Goal: Task Accomplishment & Management: Complete application form

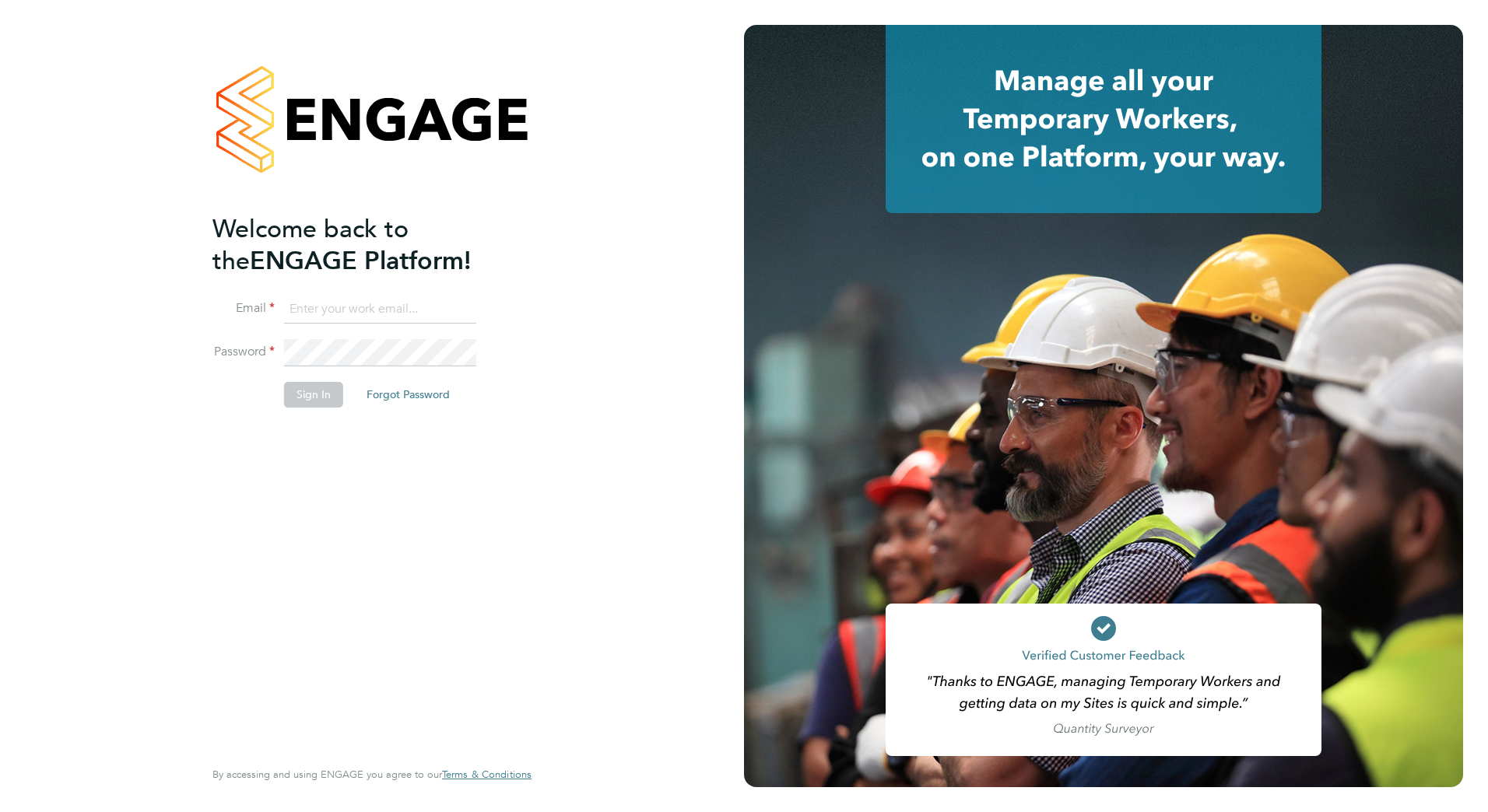
type input "[EMAIL_ADDRESS][DOMAIN_NAME]"
click at [290, 391] on button "Sign In" at bounding box center [313, 394] width 59 height 25
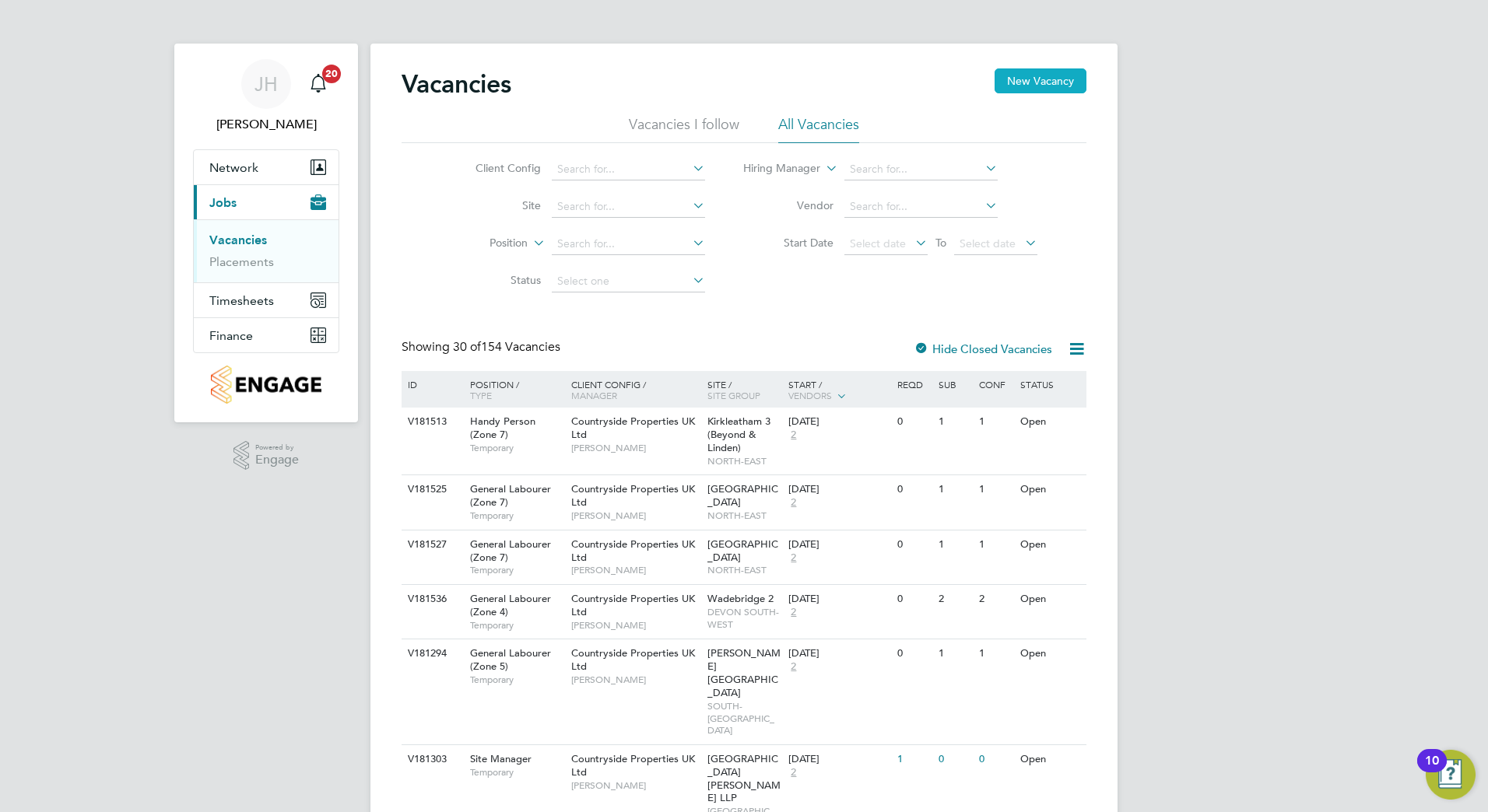
click at [1026, 85] on button "New Vacancy" at bounding box center [1040, 81] width 92 height 25
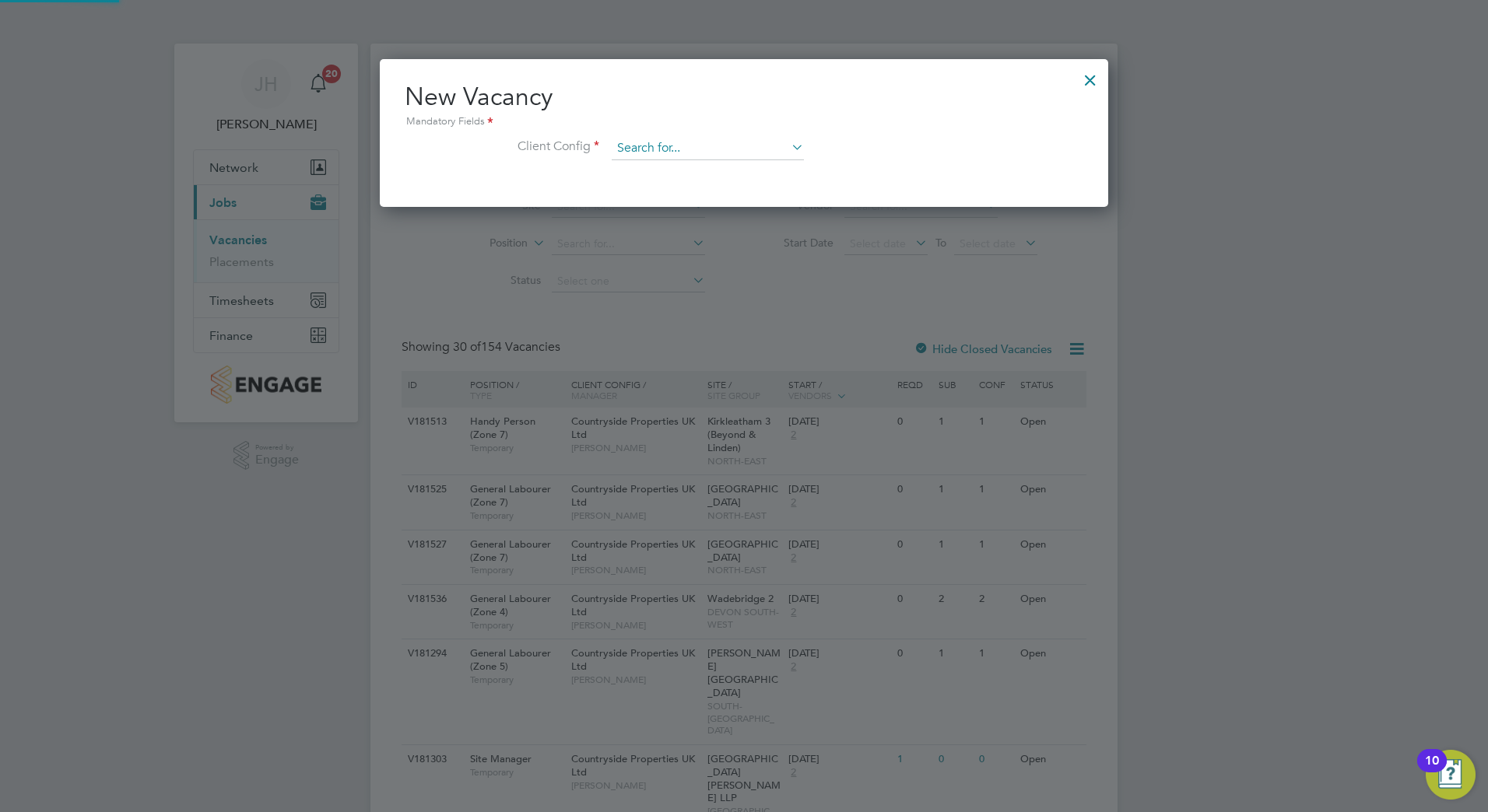
scroll to position [148, 729]
click at [705, 143] on input at bounding box center [707, 148] width 192 height 23
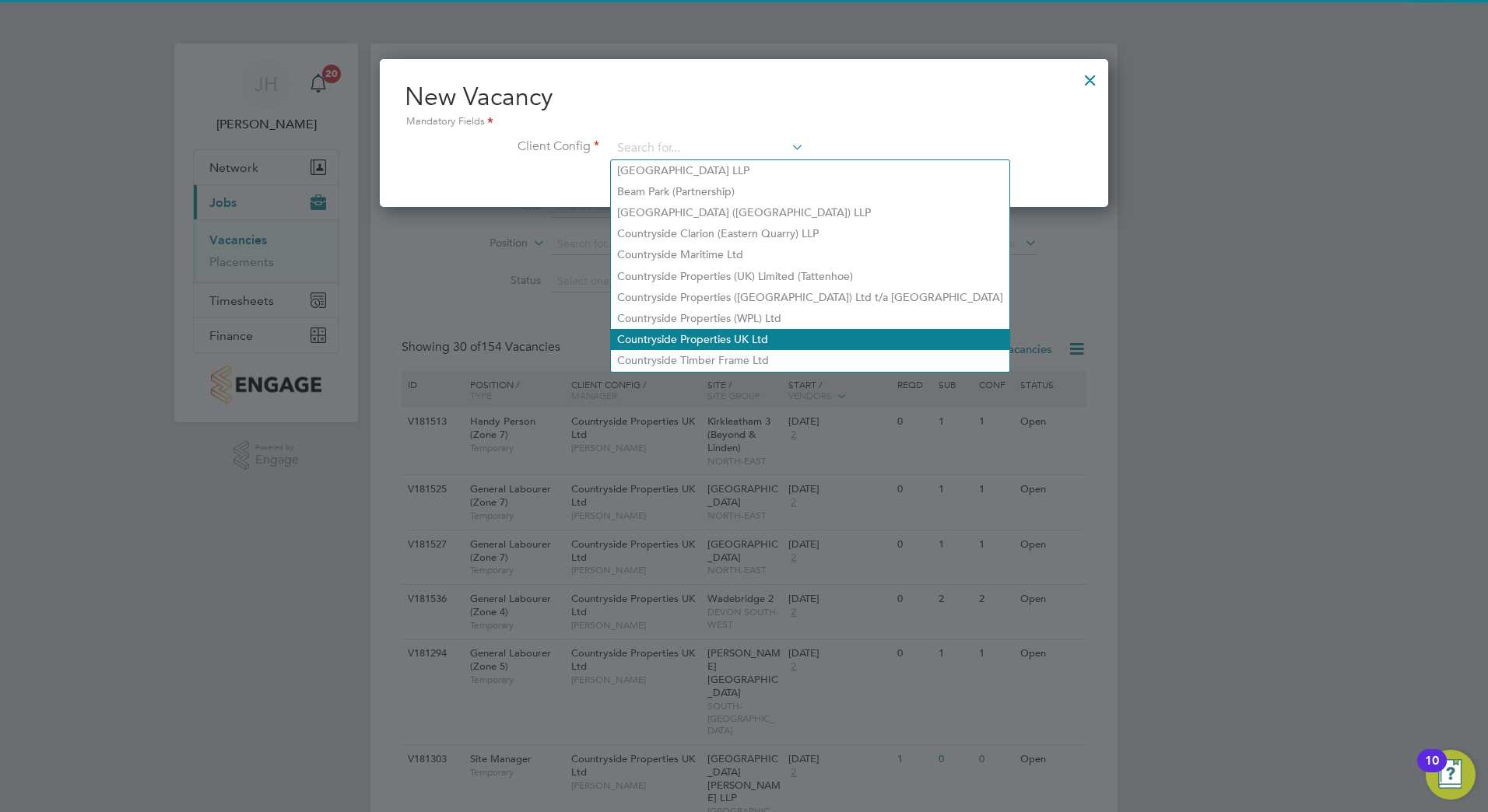
click at [706, 336] on li "Countryside Properties UK Ltd" at bounding box center [810, 339] width 398 height 21
type input "Countryside Properties UK Ltd"
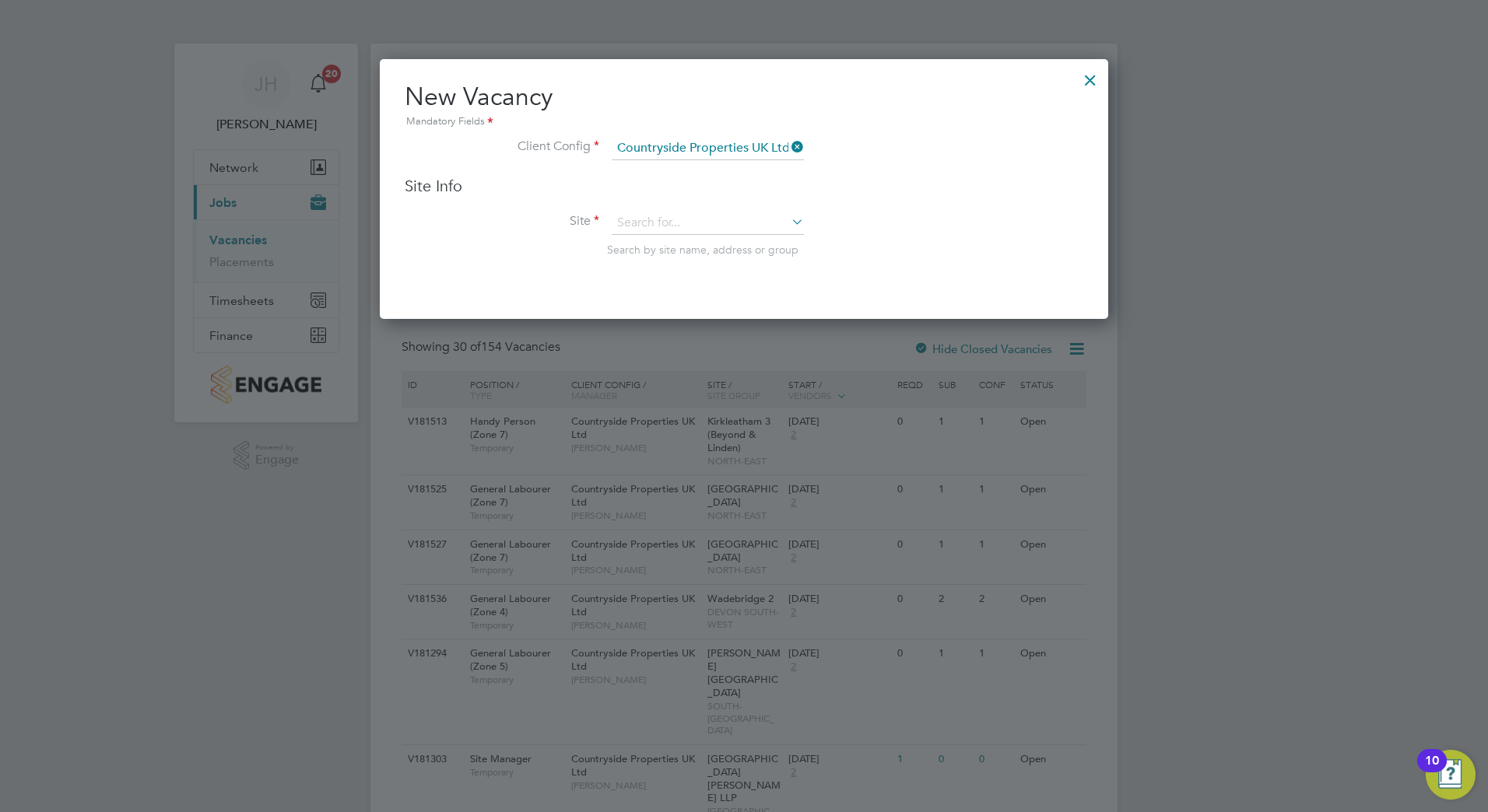
scroll to position [261, 729]
click at [652, 223] on input at bounding box center [707, 222] width 192 height 23
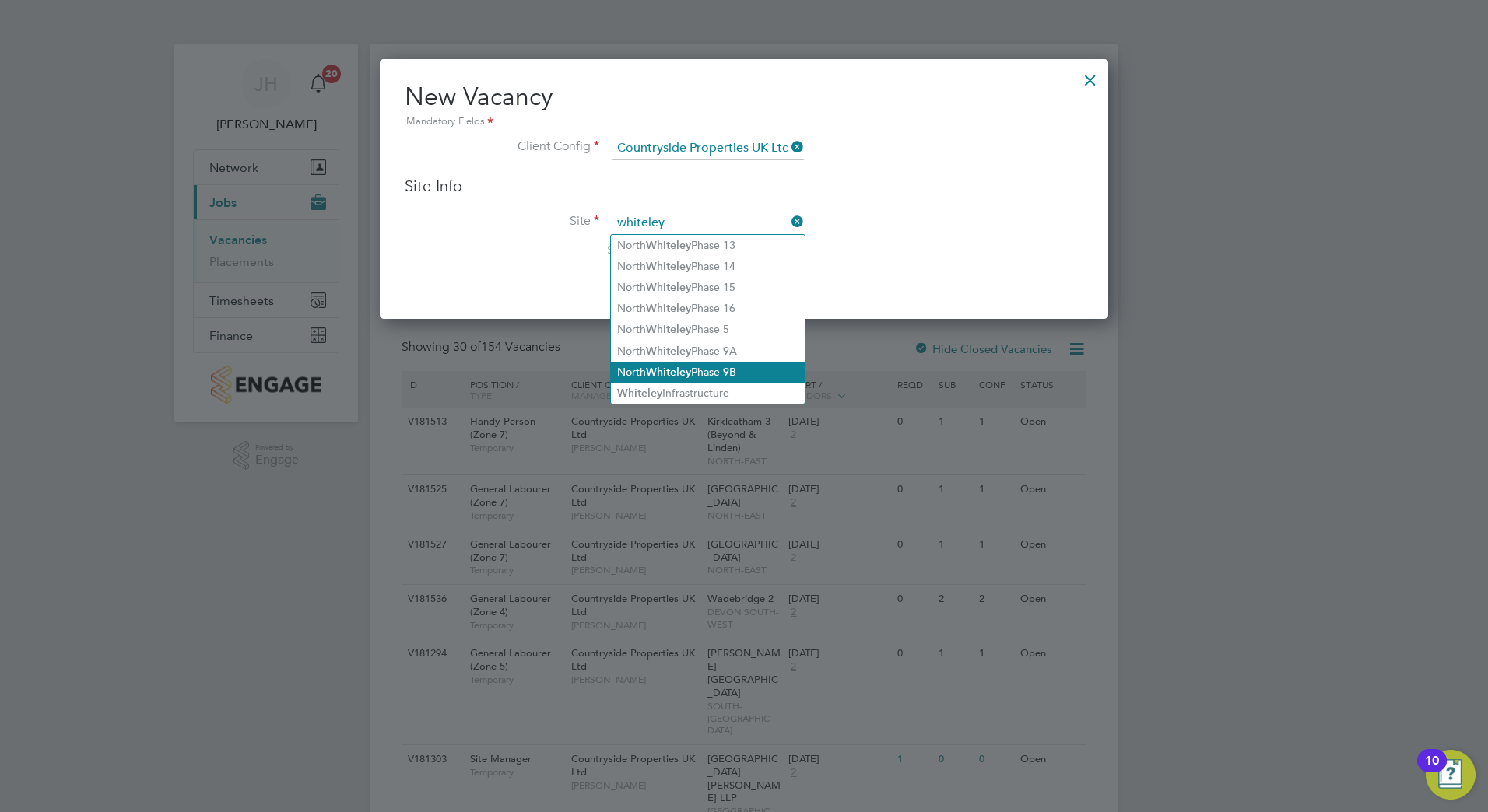
click at [745, 362] on li "North Whiteley Phase 9B" at bounding box center [708, 372] width 194 height 21
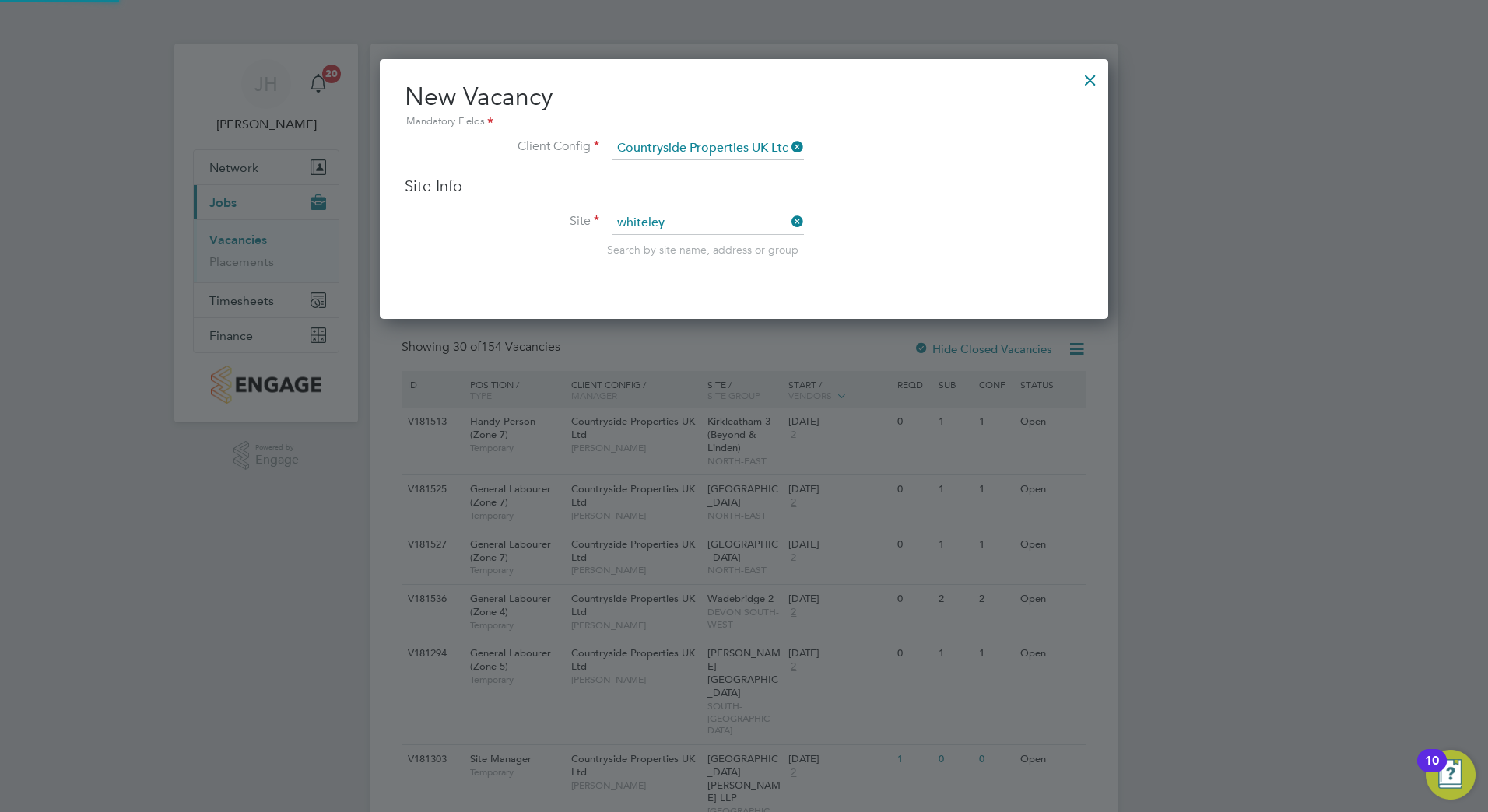
type input "North Whiteley Phase 9B"
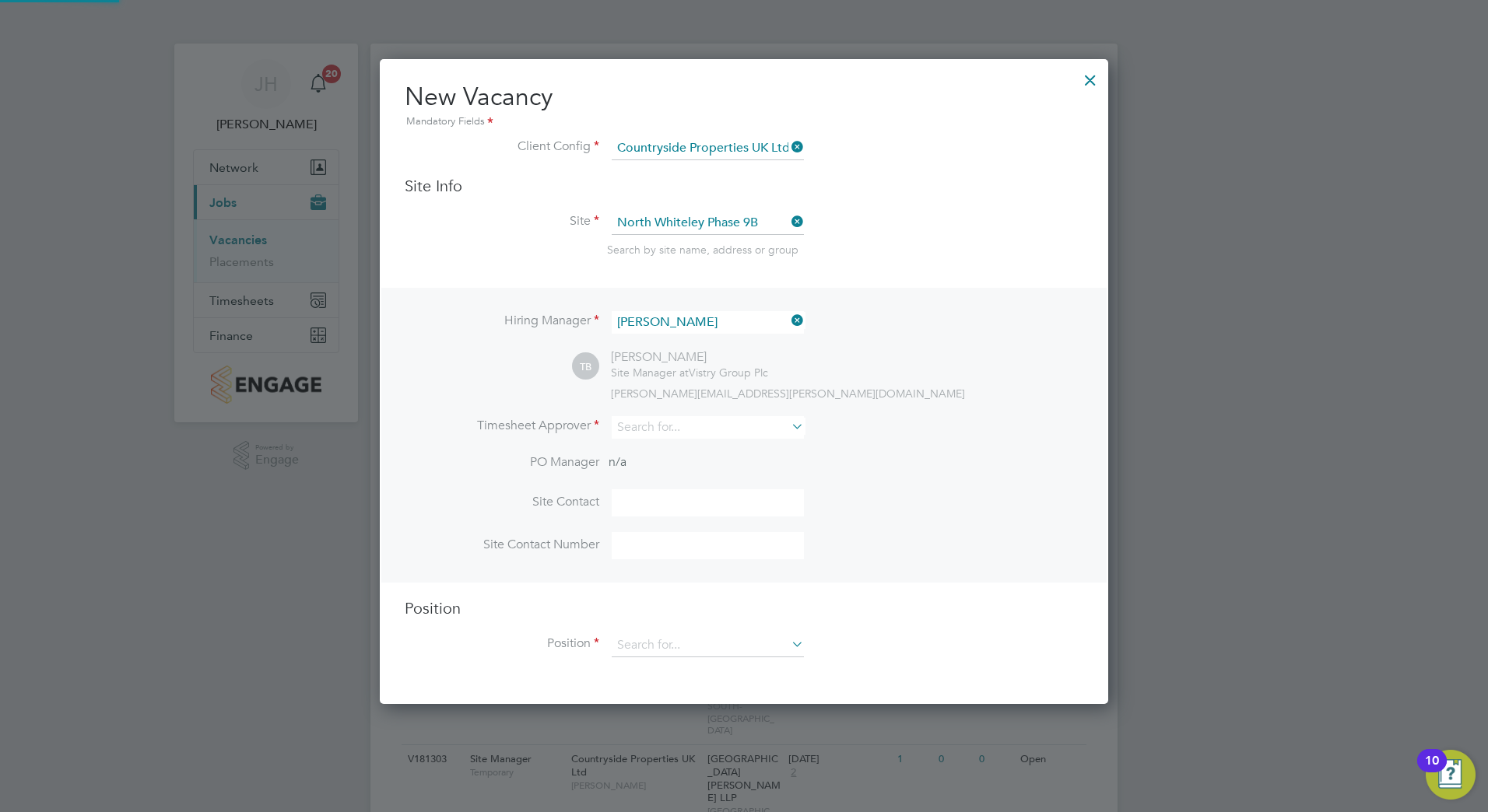
scroll to position [7, 7]
click at [688, 320] on input at bounding box center [707, 322] width 192 height 23
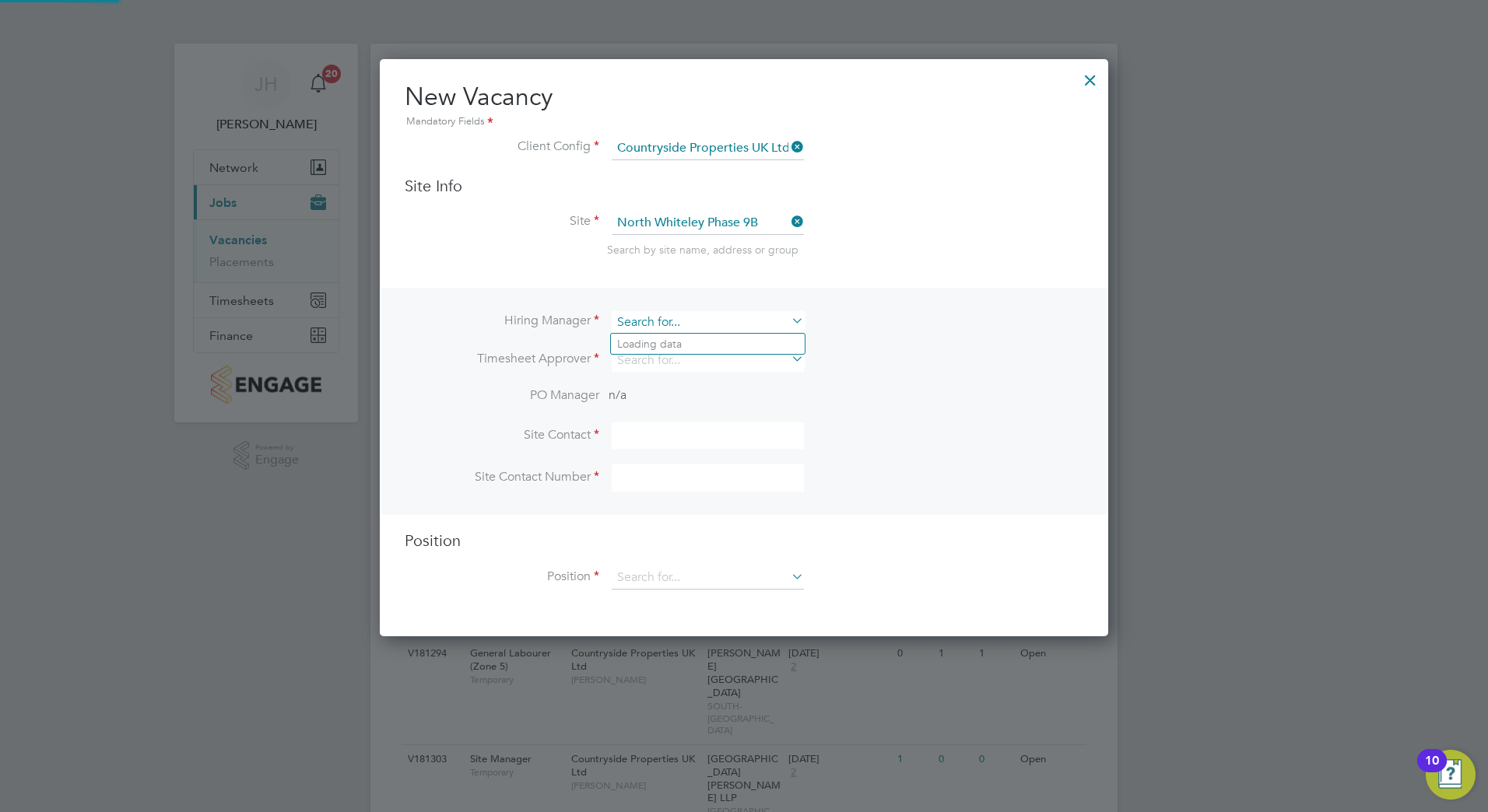
scroll to position [579, 729]
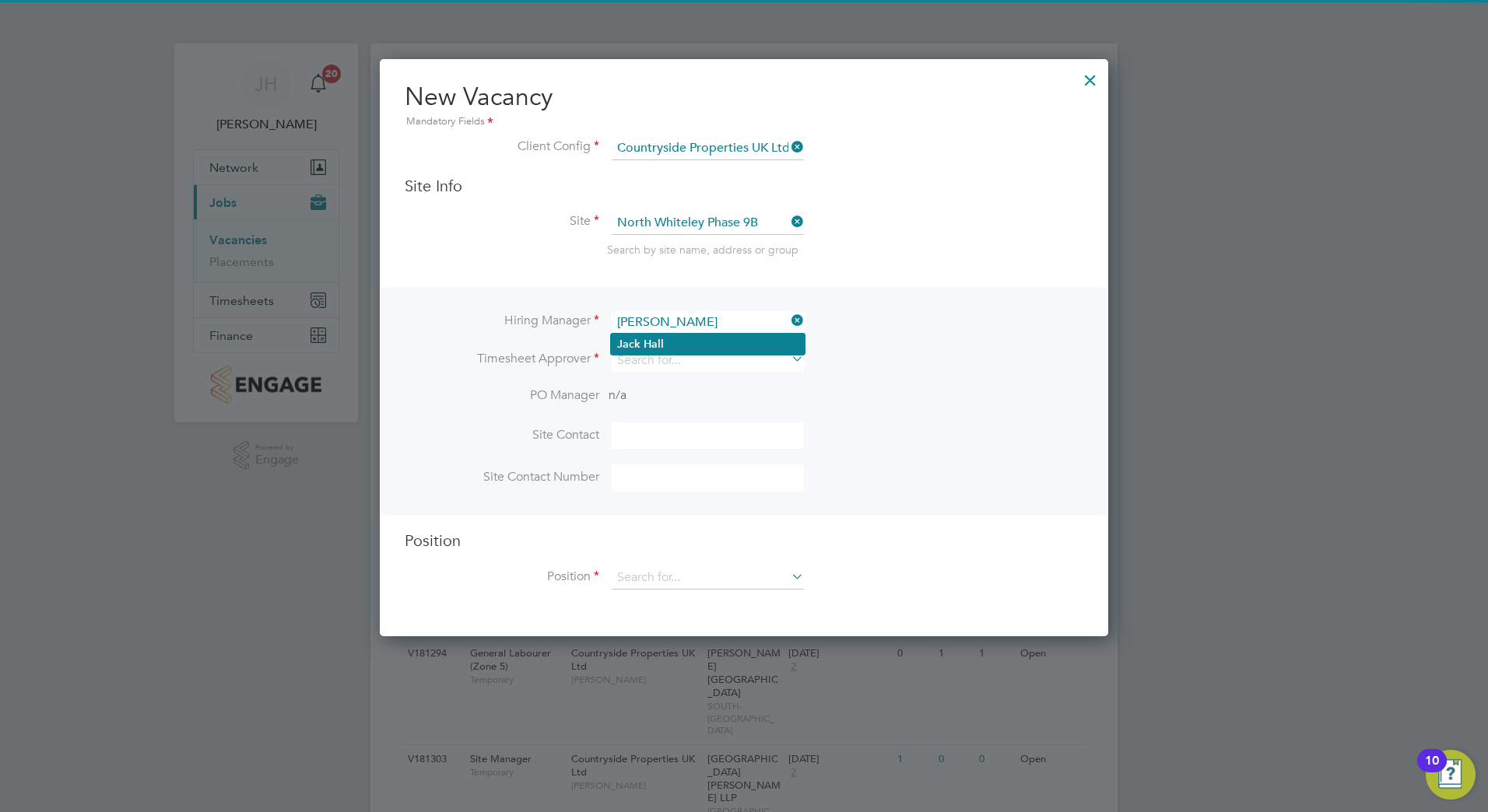
type input "[PERSON_NAME]"
click at [695, 342] on li "[PERSON_NAME]" at bounding box center [708, 344] width 194 height 21
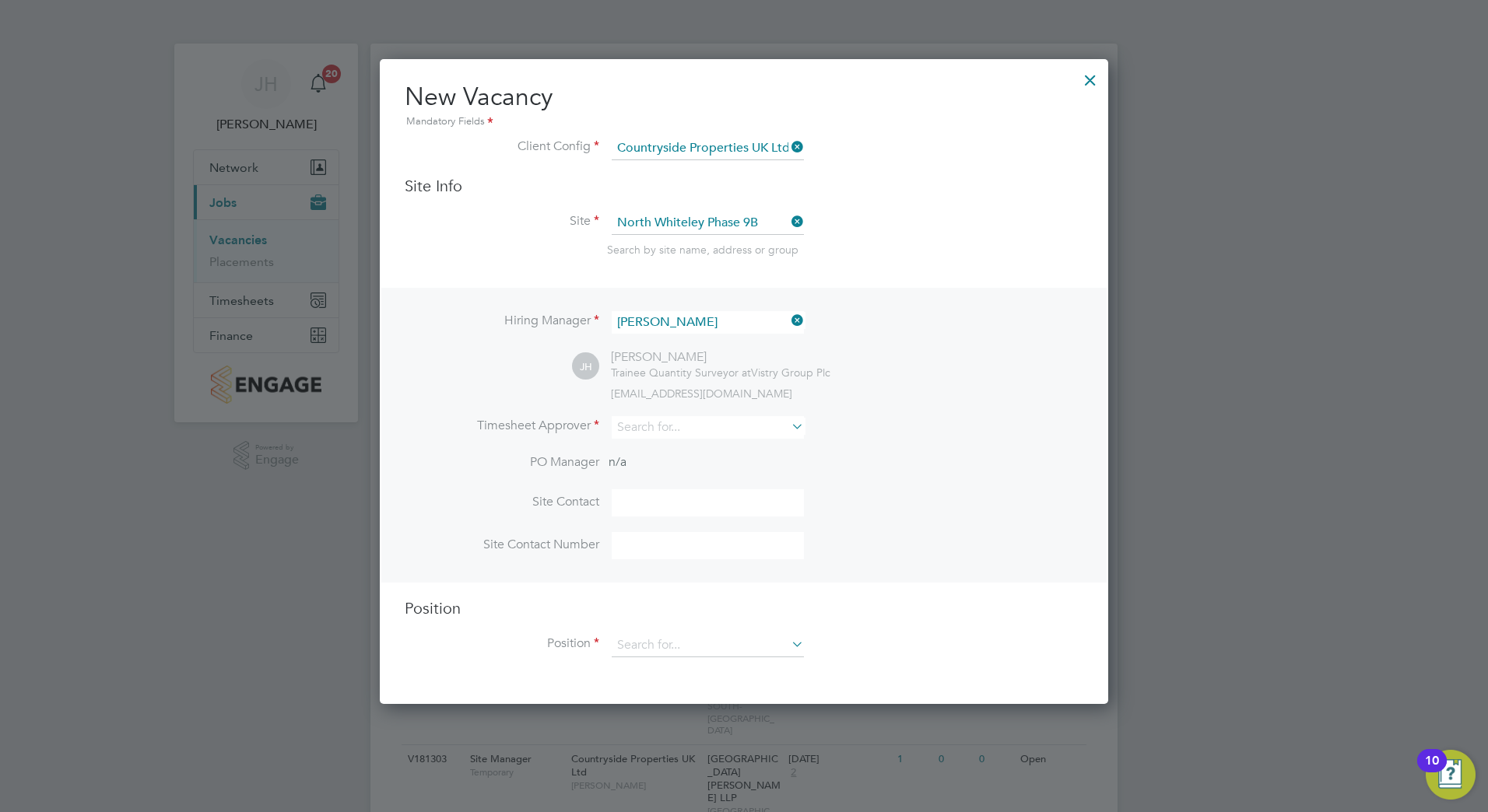
scroll to position [646, 729]
click at [703, 423] on input at bounding box center [707, 427] width 192 height 23
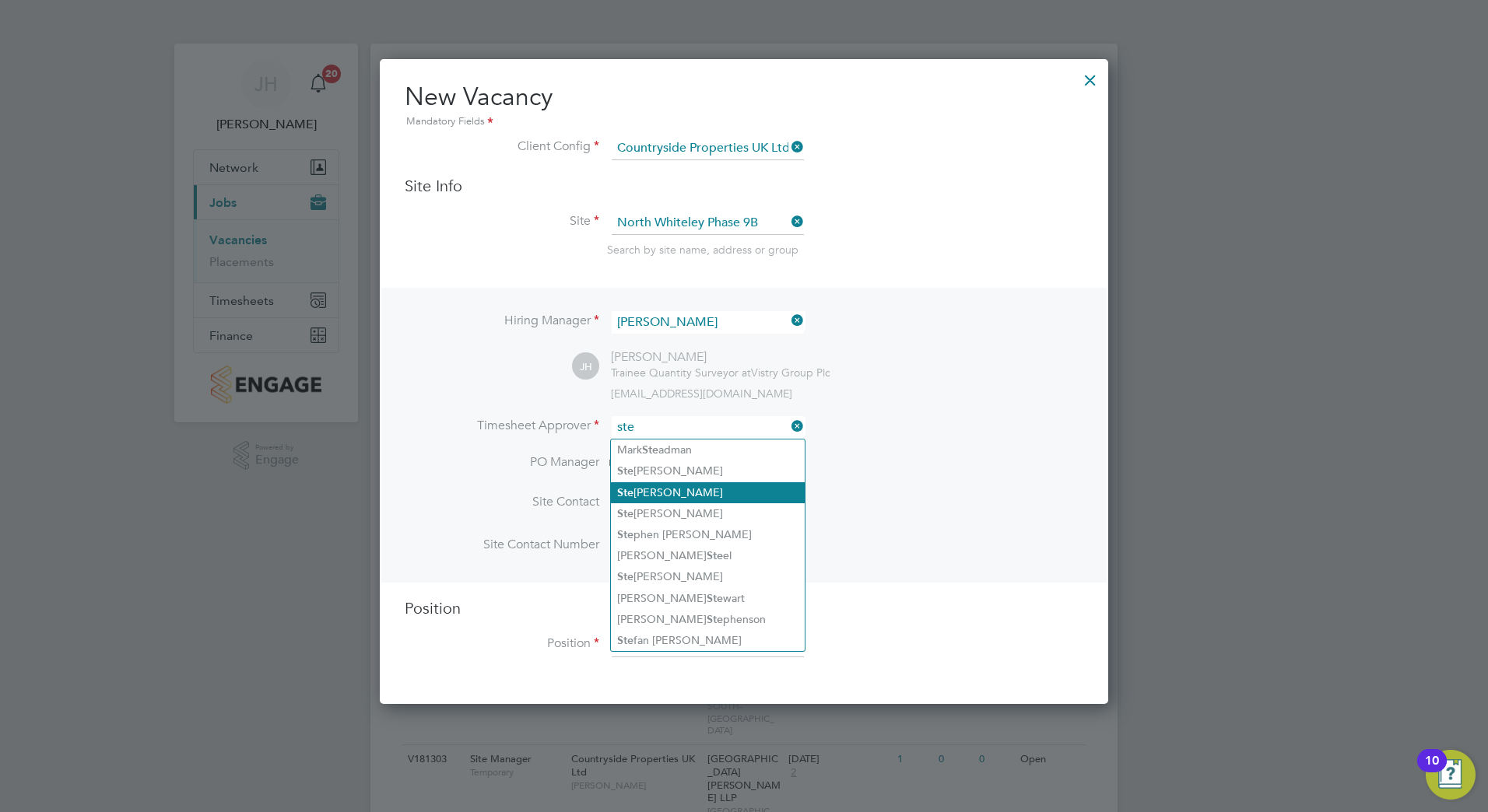
click at [720, 486] on li "Ste phen [PERSON_NAME]" at bounding box center [708, 492] width 194 height 21
type input "[PERSON_NAME]"
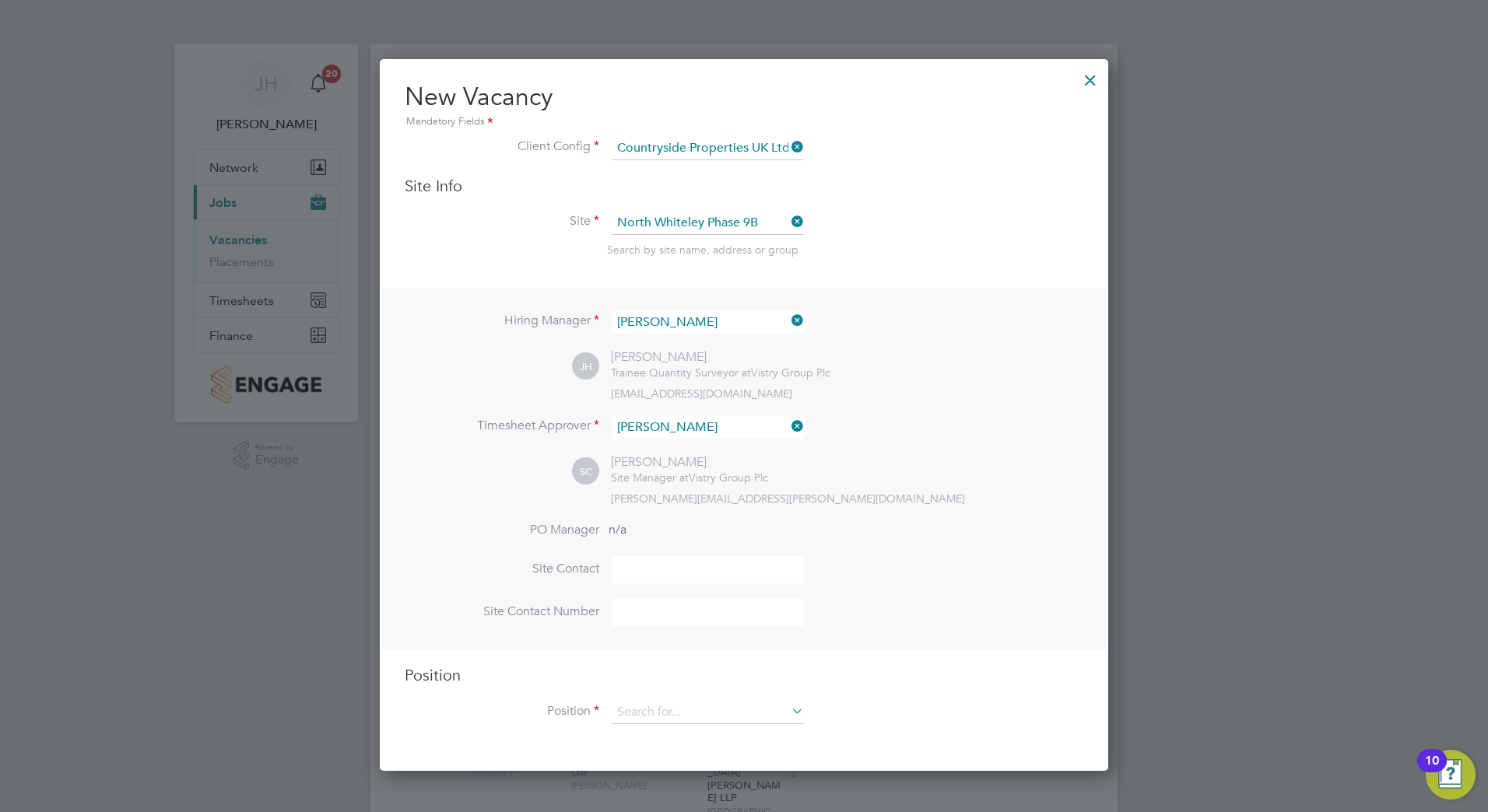
scroll to position [714, 729]
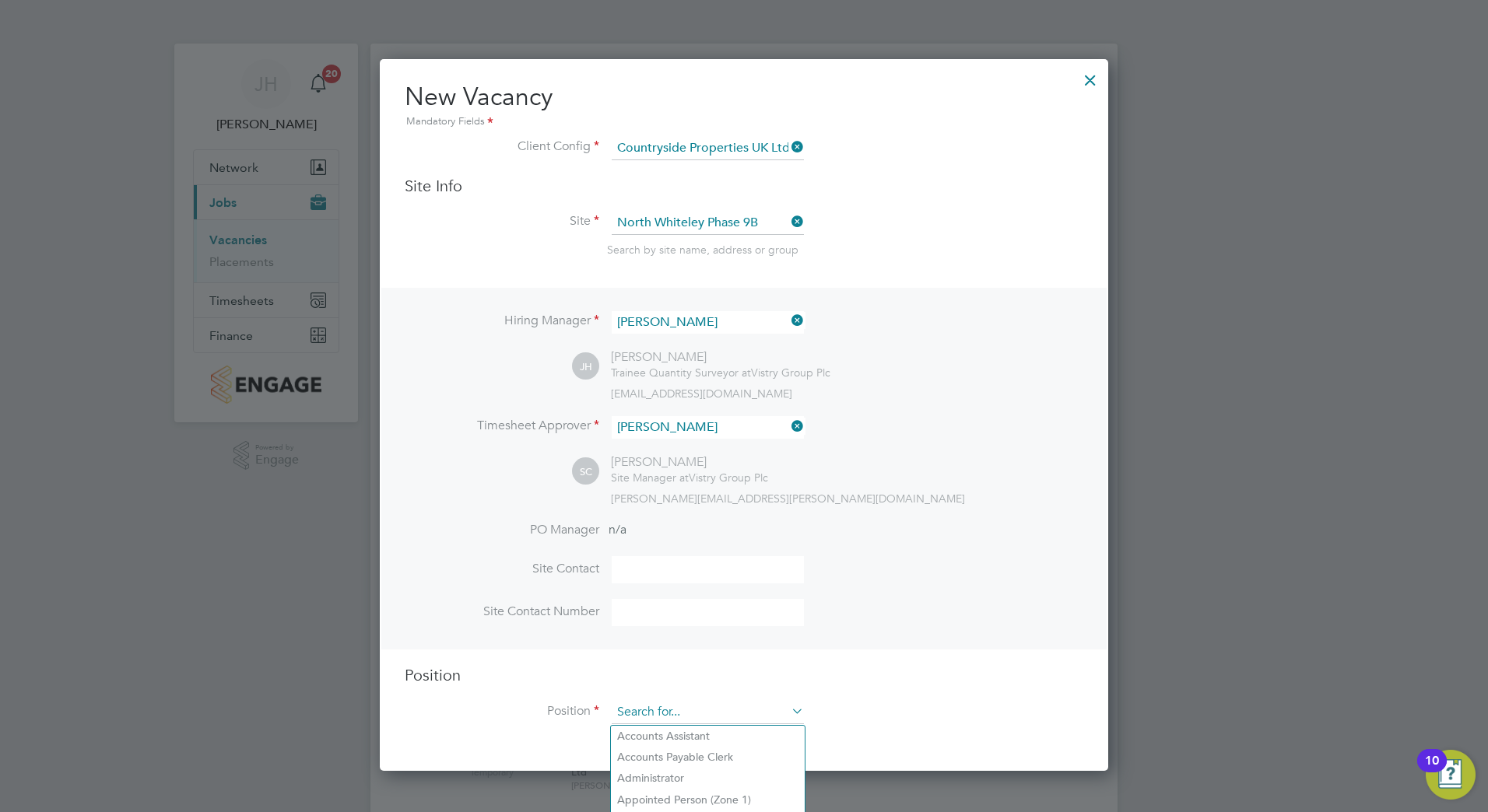
click at [688, 716] on input at bounding box center [707, 712] width 192 height 23
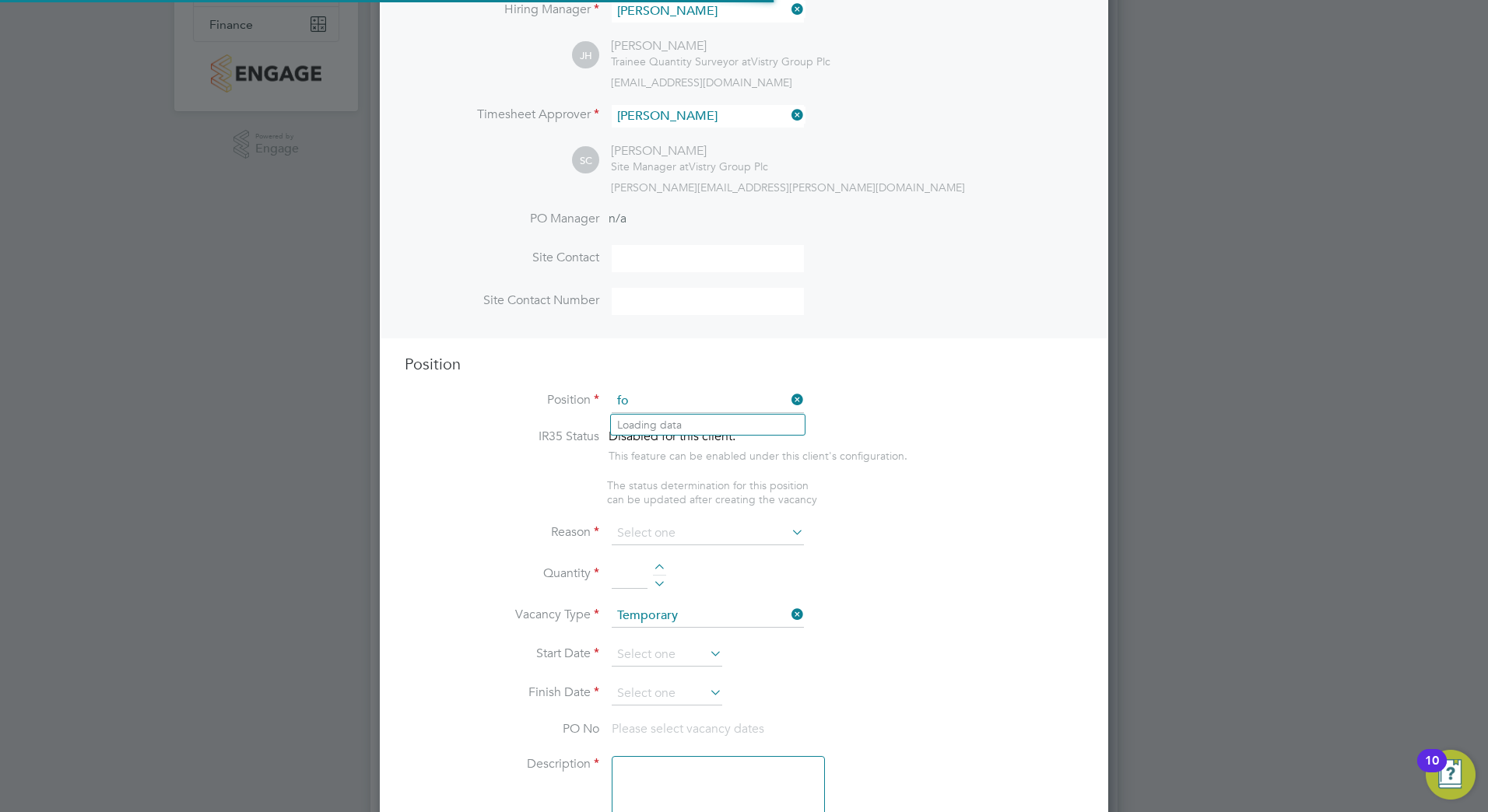
scroll to position [2235, 729]
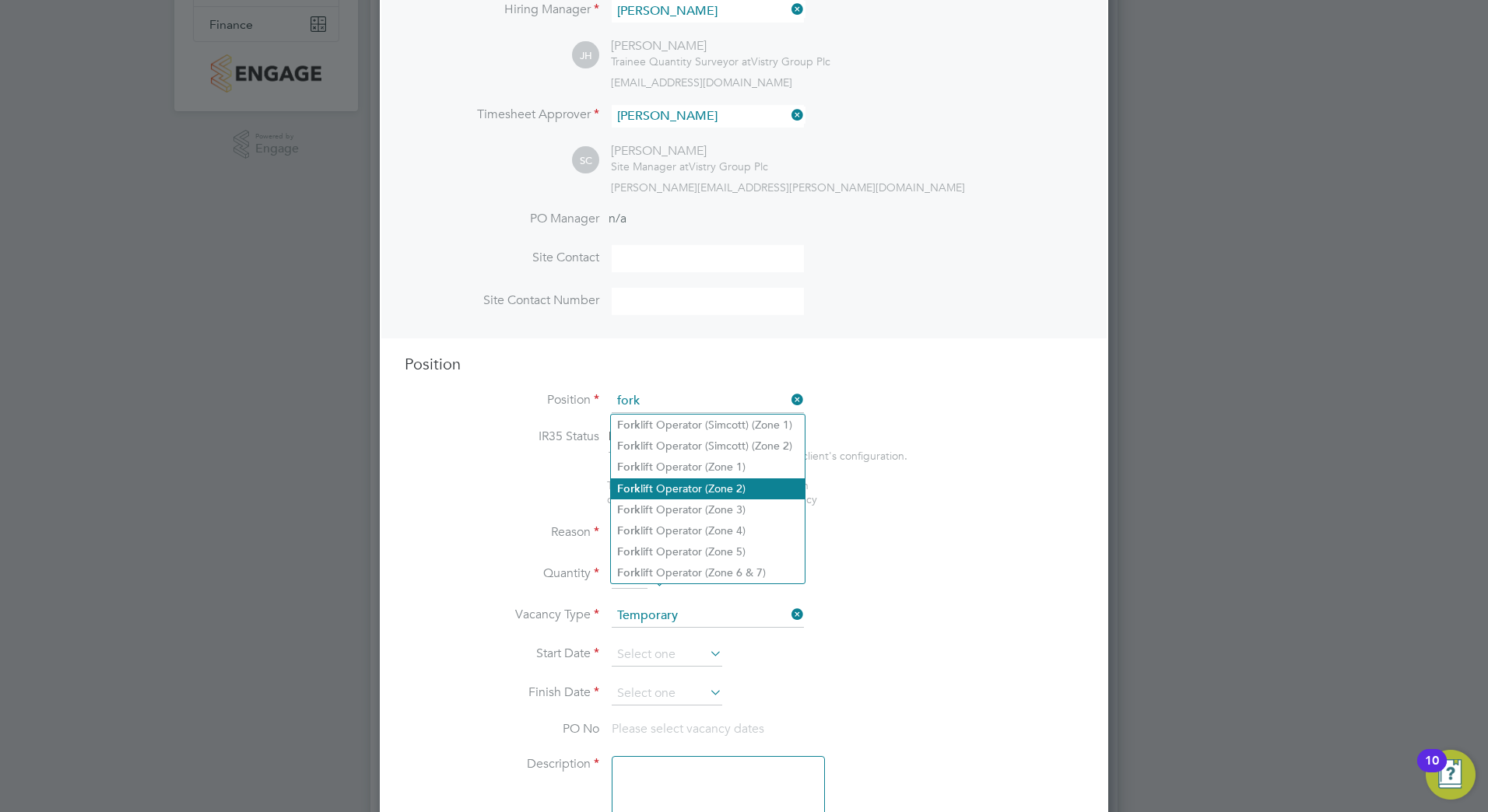
click at [771, 486] on li "Fork lift Operator (Zone 2)" at bounding box center [708, 489] width 194 height 21
type input "Forklift Operator (Zone 2)"
type textarea "Operate construction plant. Telehandlers / Rough Terrain Trucks. Delivering lar…"
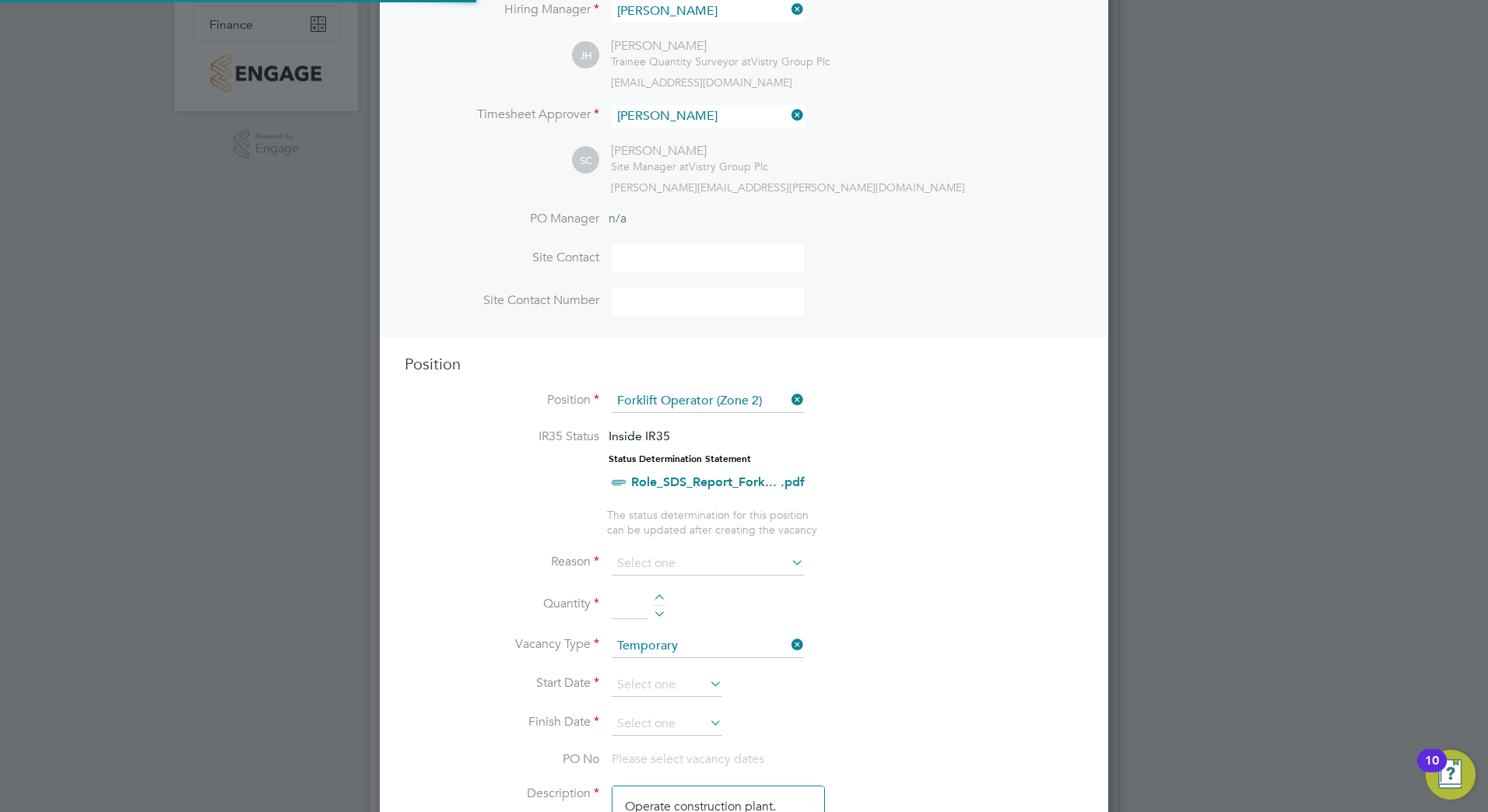
scroll to position [46, 82]
click at [748, 399] on input at bounding box center [707, 400] width 192 height 23
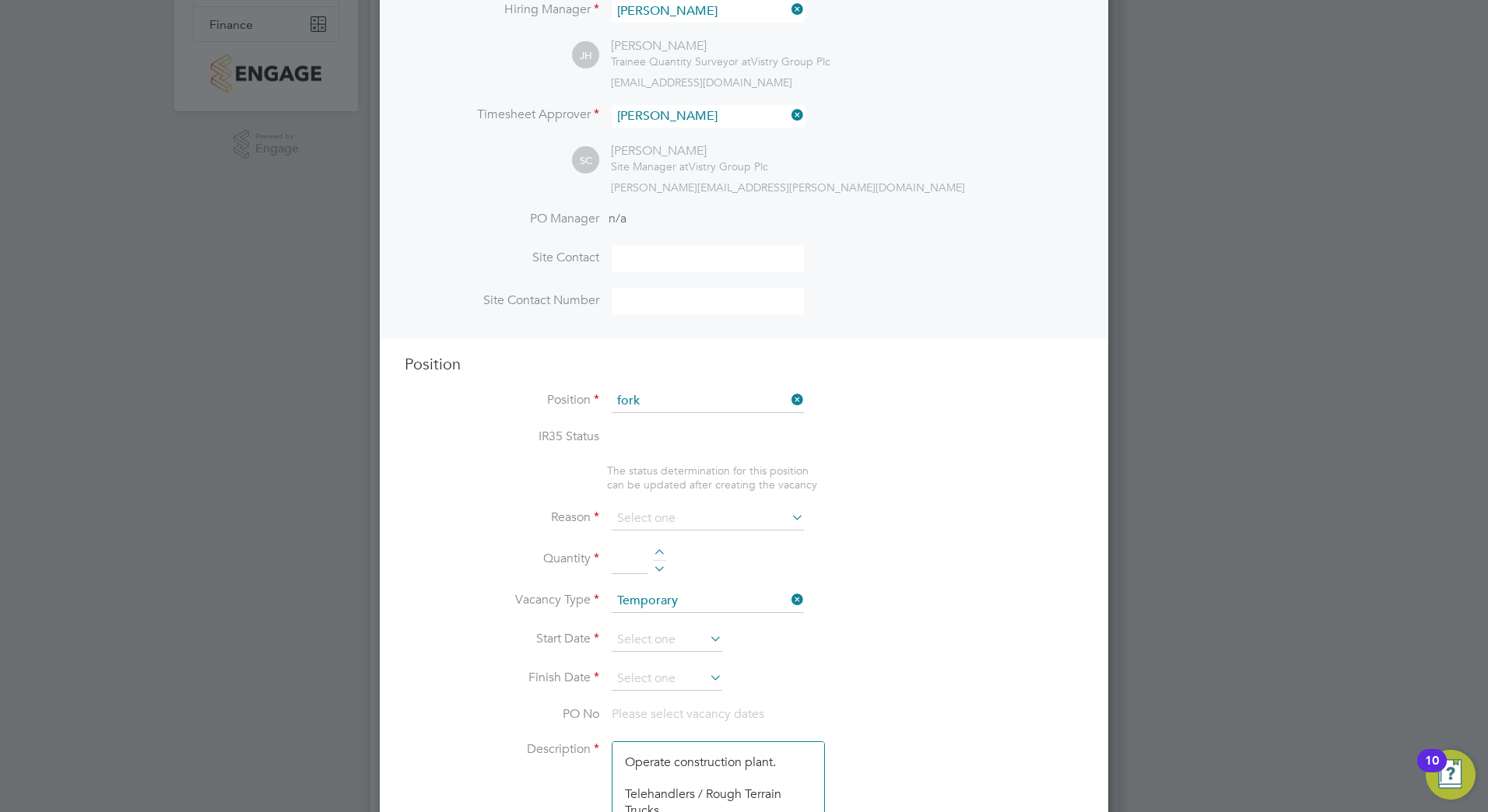
click at [744, 504] on li "Fork lift Operator (Zone 3)" at bounding box center [708, 510] width 194 height 21
type input "Forklift Operator (Zone 3)"
type textarea "• Operate construction machinery • Delivering large quantities of materials to …"
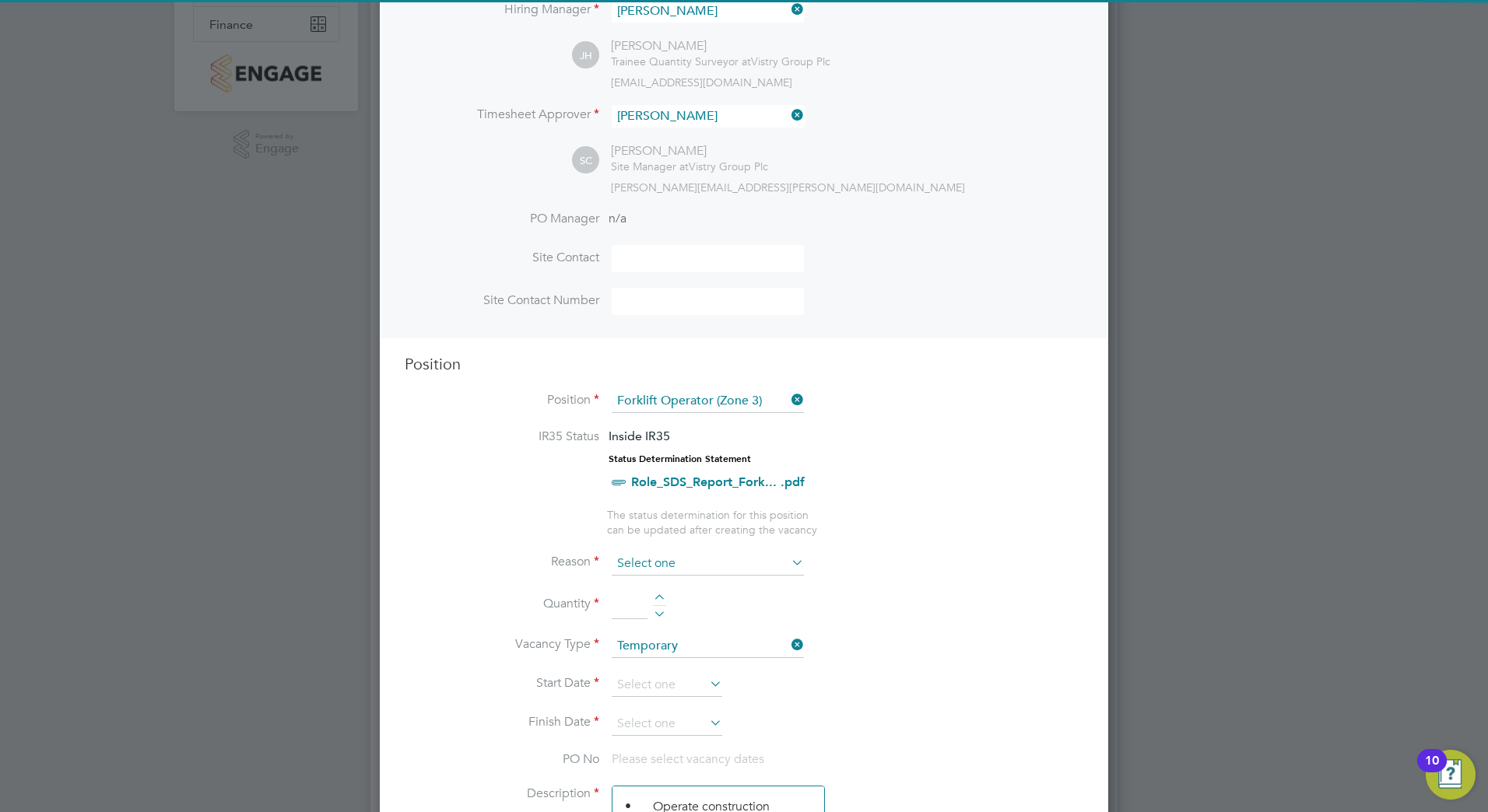
click at [640, 558] on input at bounding box center [707, 563] width 192 height 23
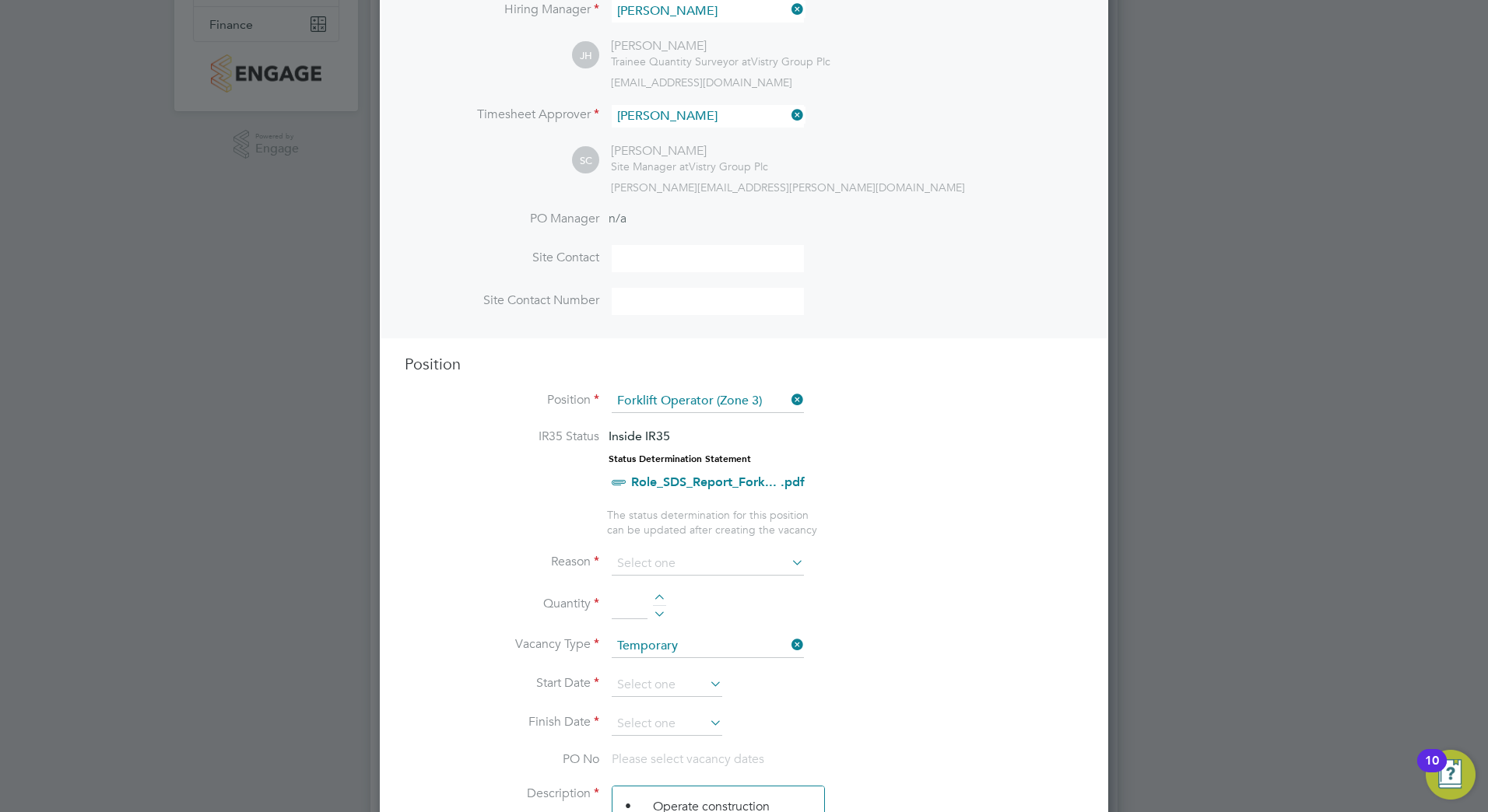
click at [707, 607] on li "Holiday" at bounding box center [708, 606] width 194 height 20
type input "Holiday"
click at [655, 597] on div at bounding box center [659, 600] width 13 height 11
type input "1"
click at [680, 687] on input at bounding box center [666, 684] width 110 height 23
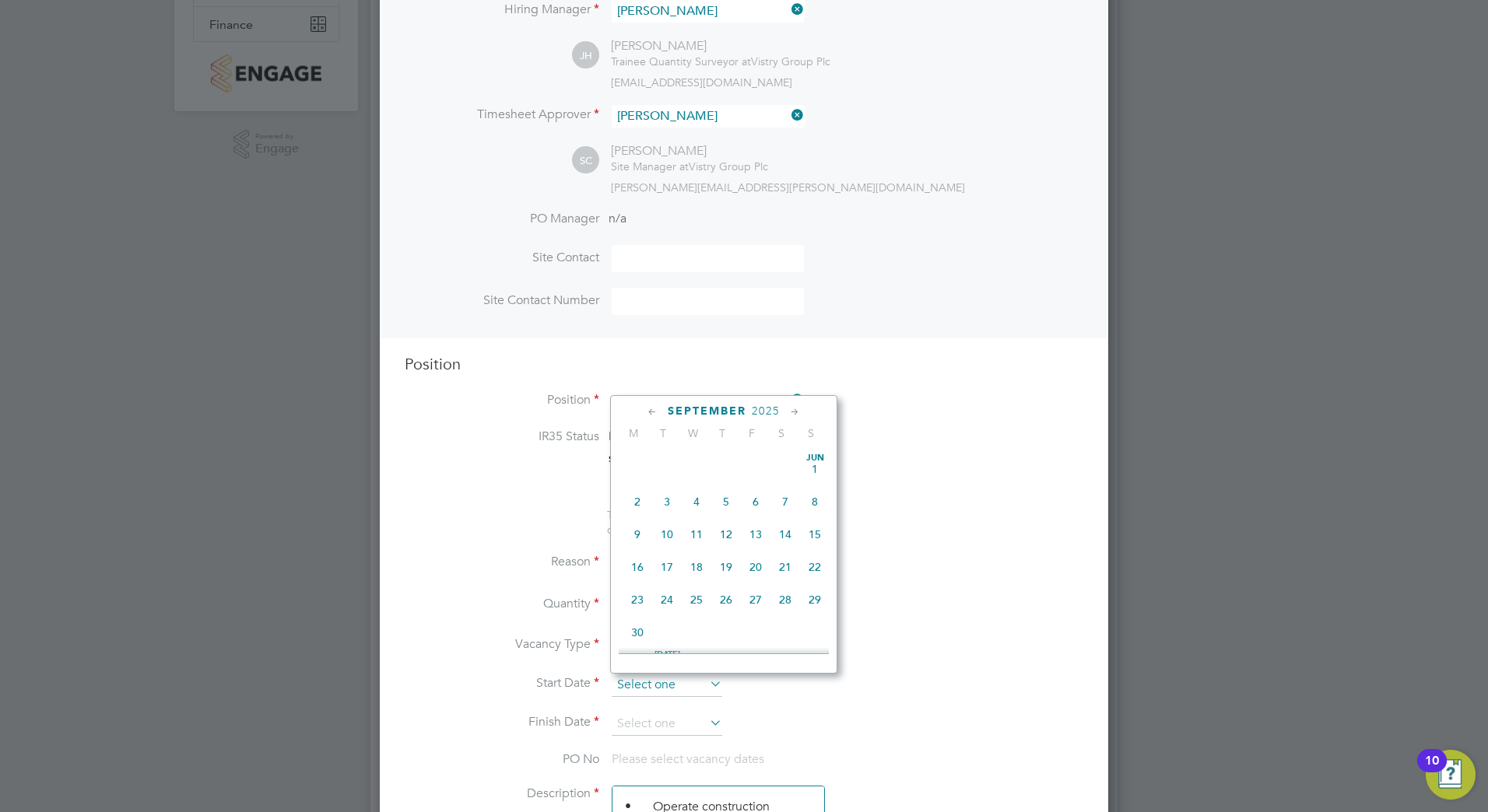
scroll to position [606, 0]
click at [692, 566] on span "[DATE]" at bounding box center [697, 551] width 29 height 29
type input "[DATE]"
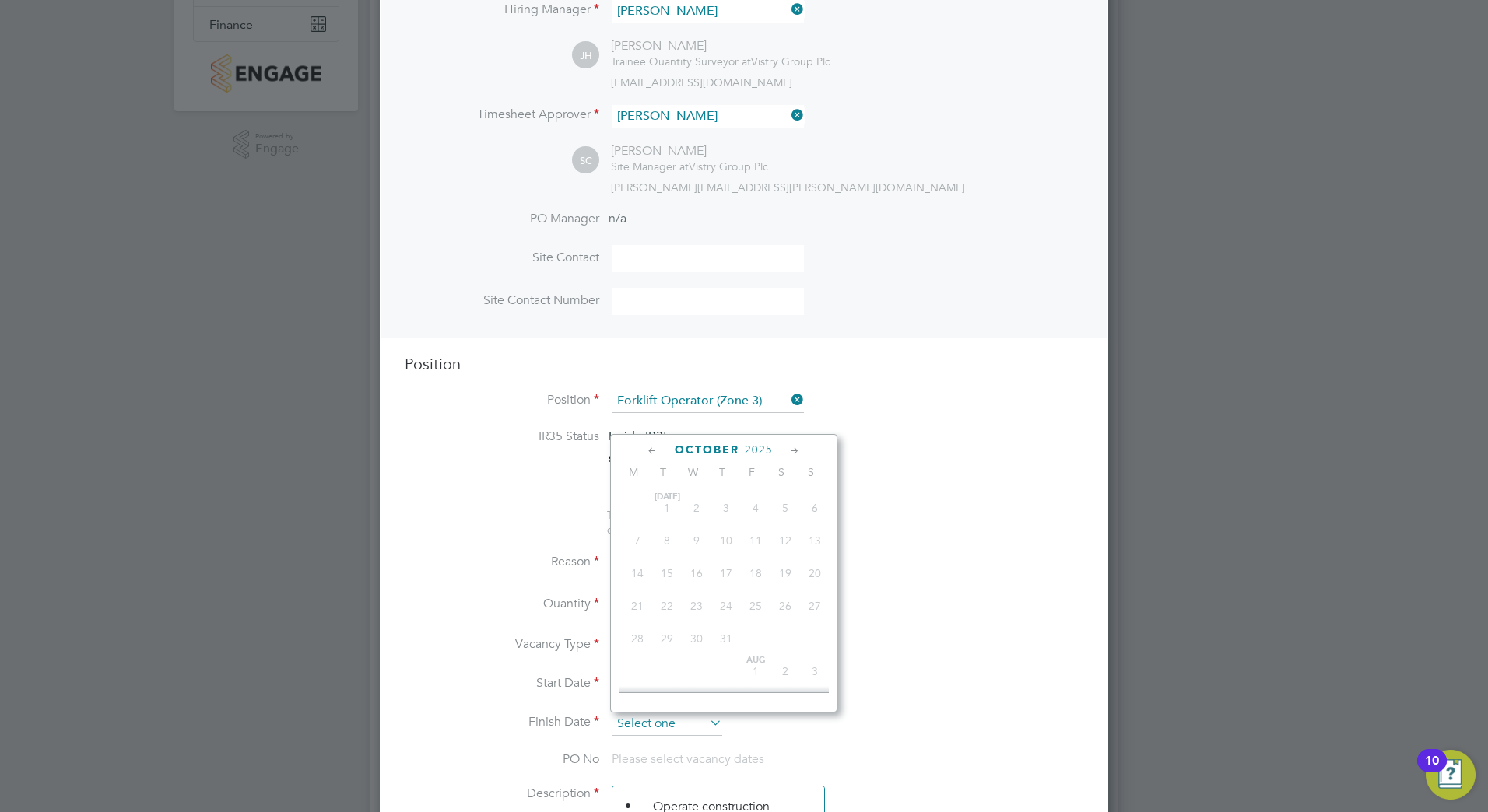
click at [693, 724] on input at bounding box center [666, 724] width 110 height 23
click at [696, 570] on span "[DATE]" at bounding box center [697, 561] width 29 height 29
type input "[DATE]"
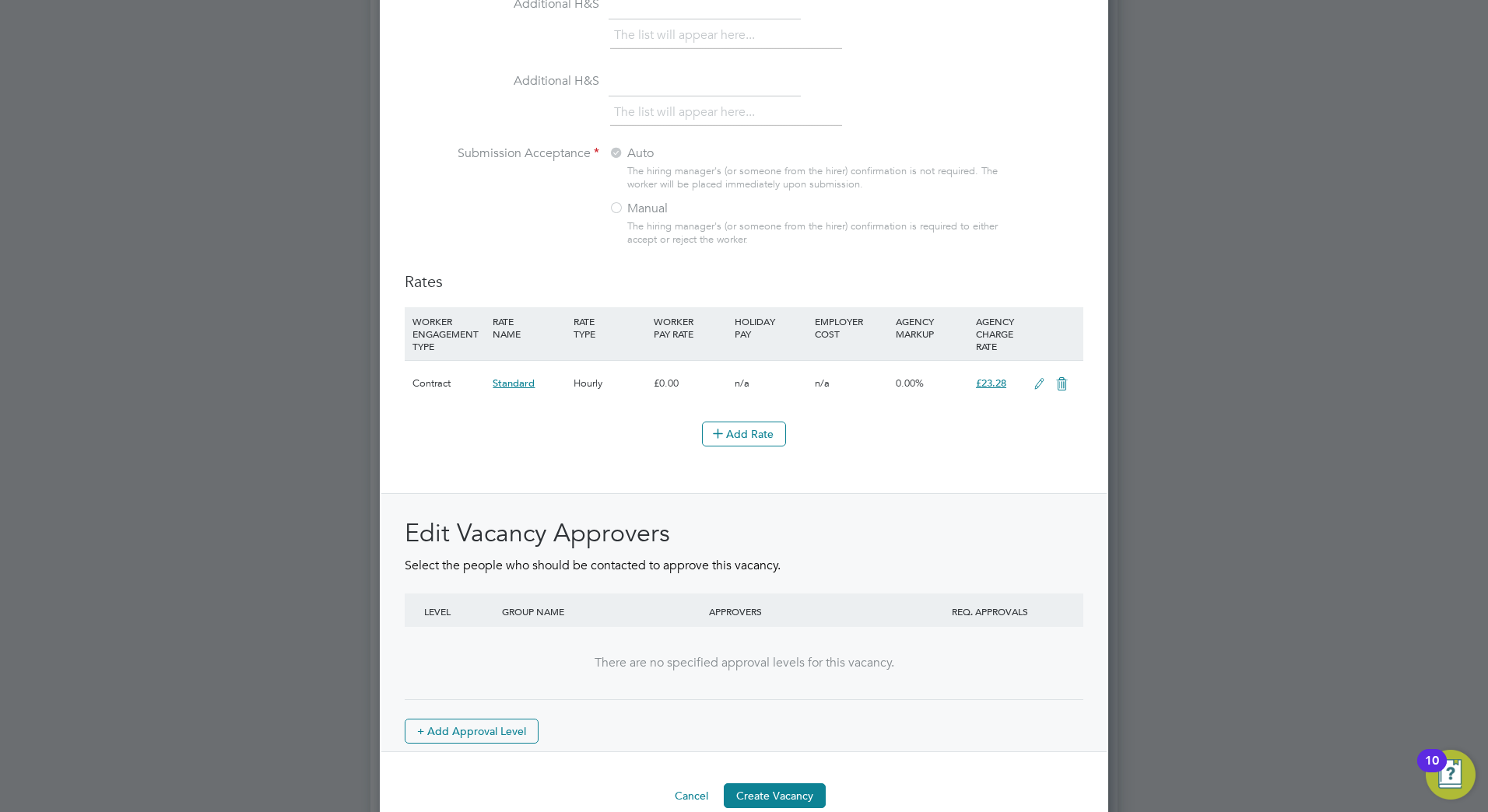
scroll to position [1647, 0]
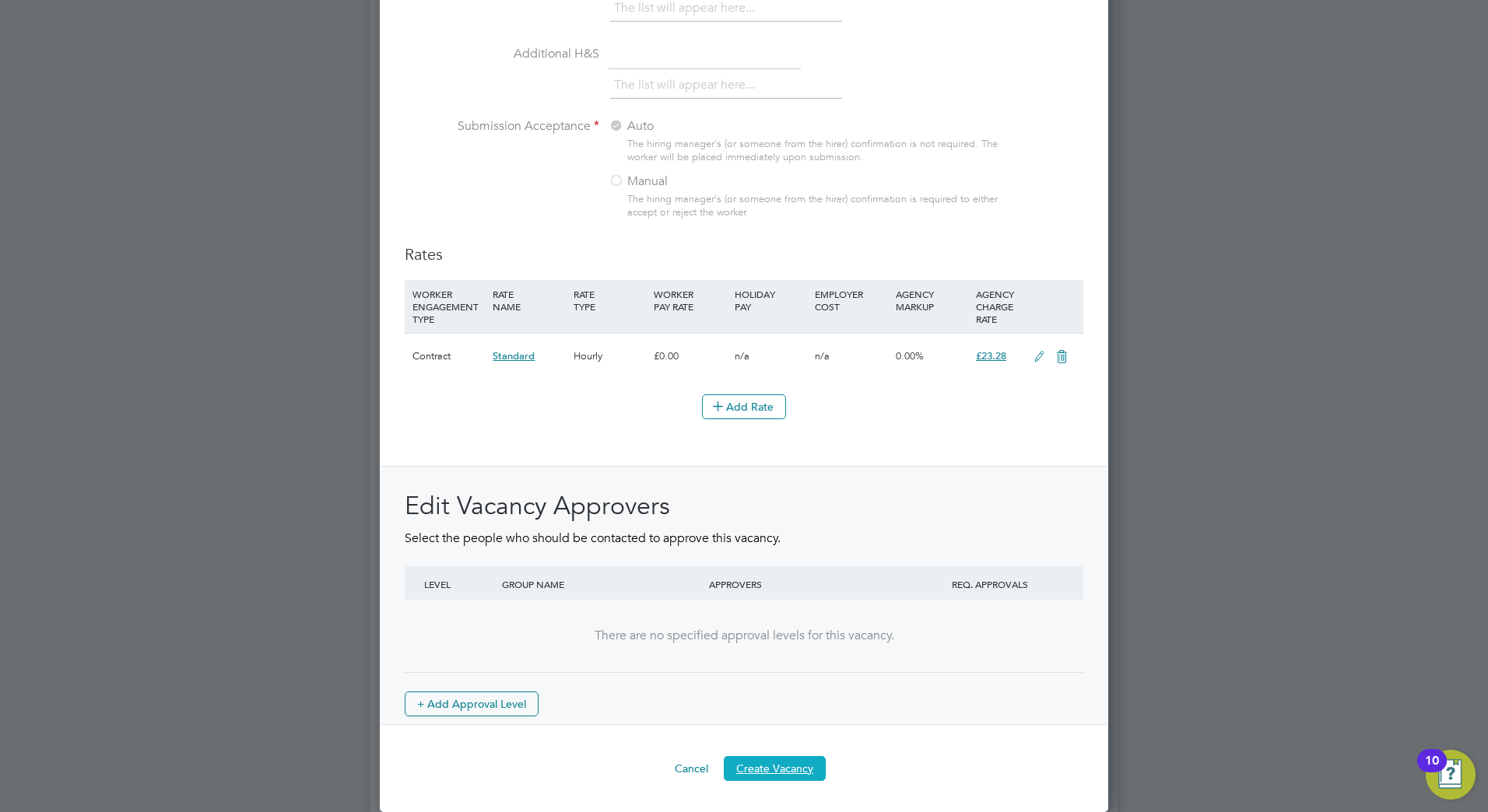
click at [798, 769] on button "Create Vacancy" at bounding box center [774, 768] width 102 height 25
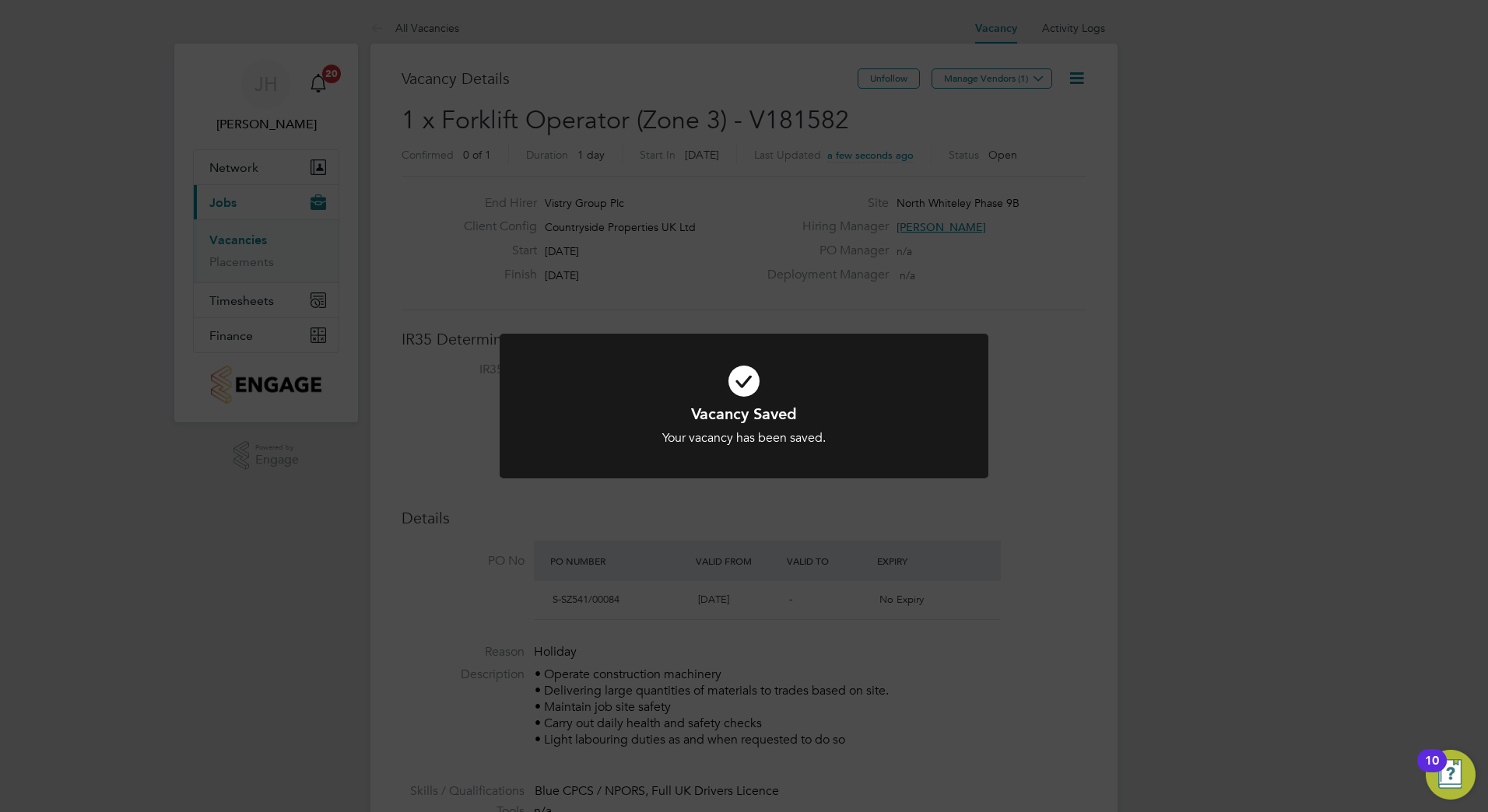
click at [1073, 423] on div "Vacancy Saved Your vacancy has been saved. Cancel Okay" at bounding box center [744, 406] width 1488 height 812
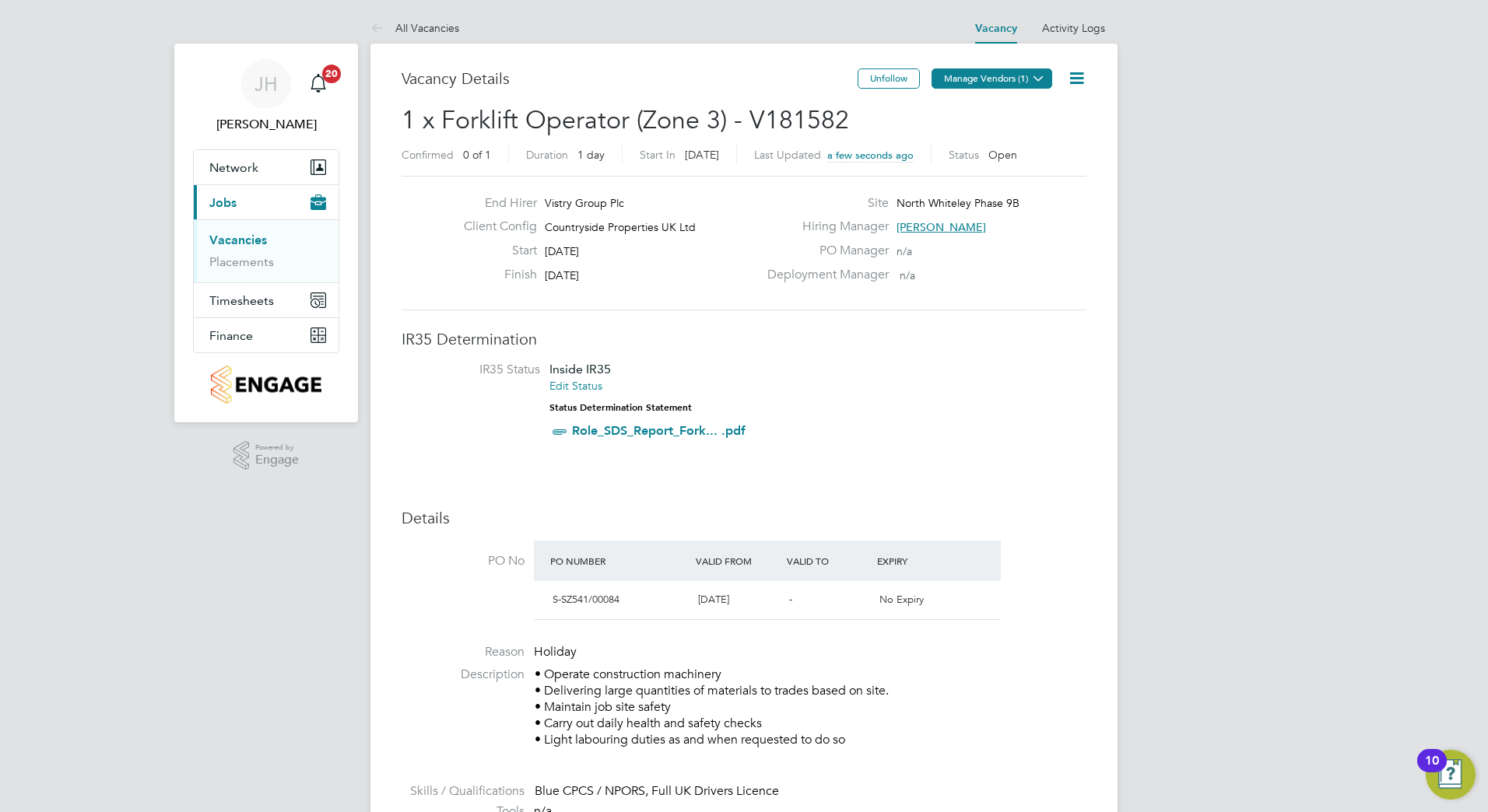
click at [1027, 73] on button "Manage Vendors (1)" at bounding box center [991, 79] width 120 height 20
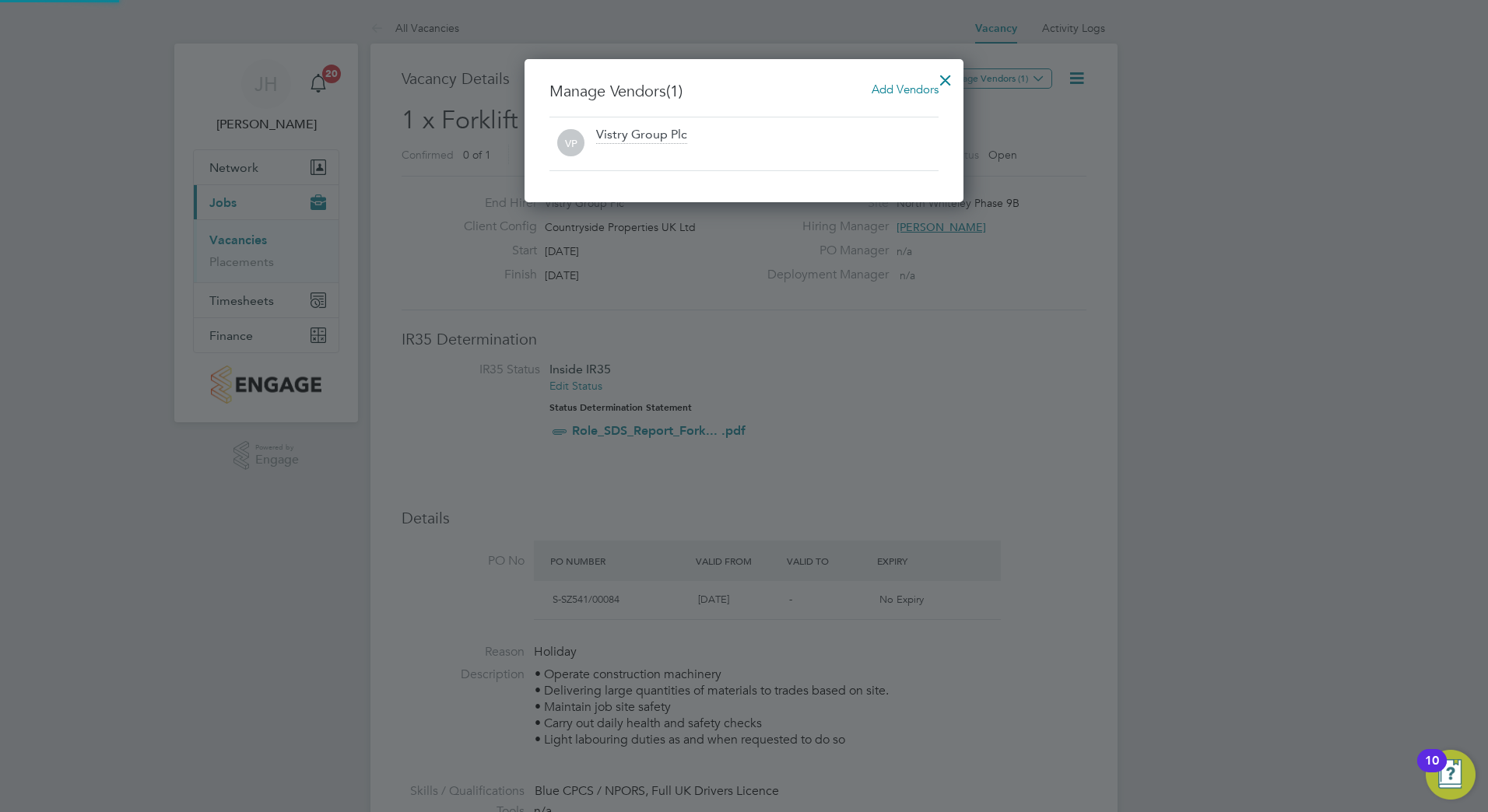
scroll to position [144, 439]
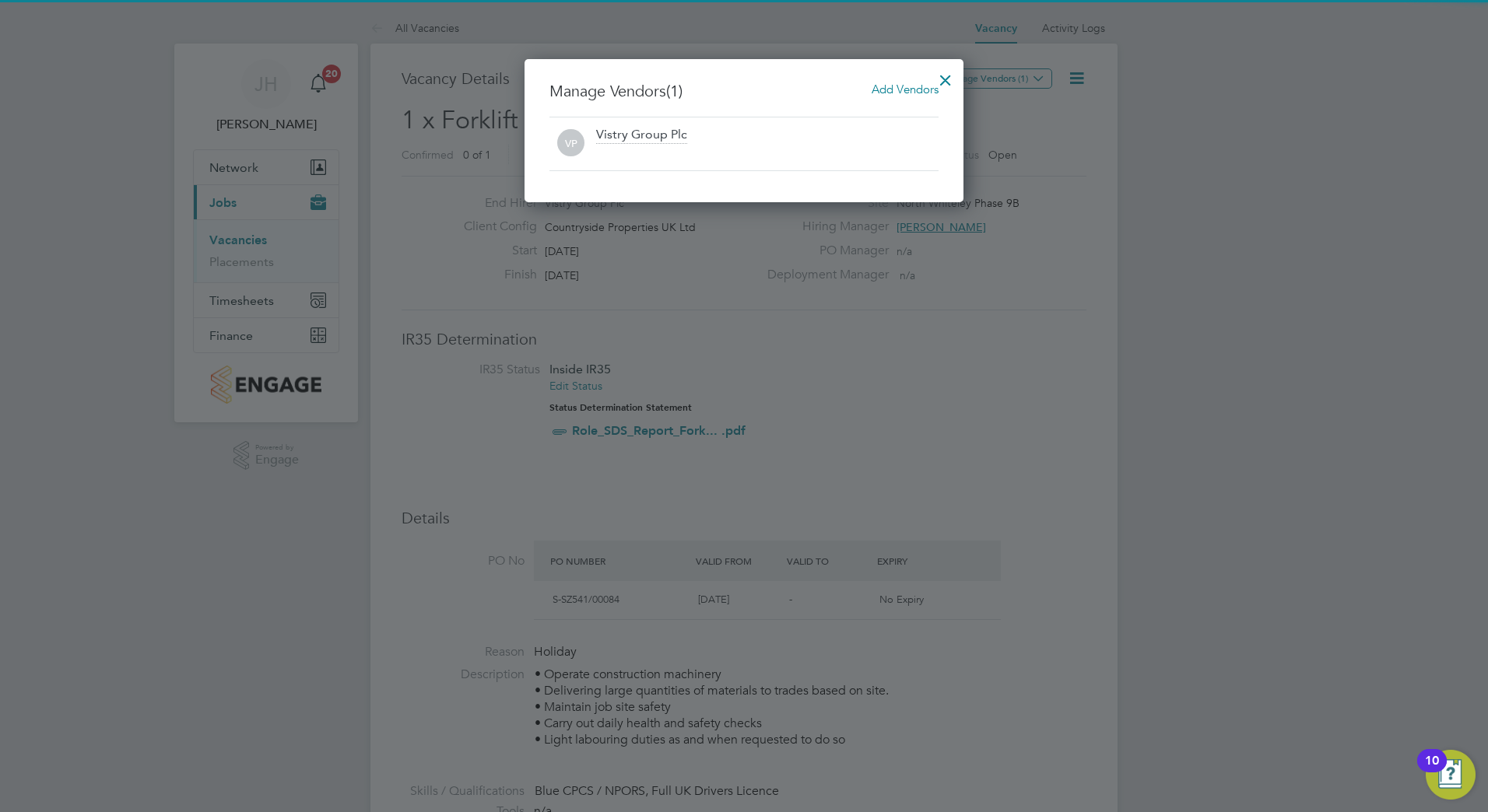
drag, startPoint x: 901, startPoint y: 93, endPoint x: 897, endPoint y: 107, distance: 14.6
click at [901, 94] on span "Add Vendors" at bounding box center [904, 89] width 67 height 15
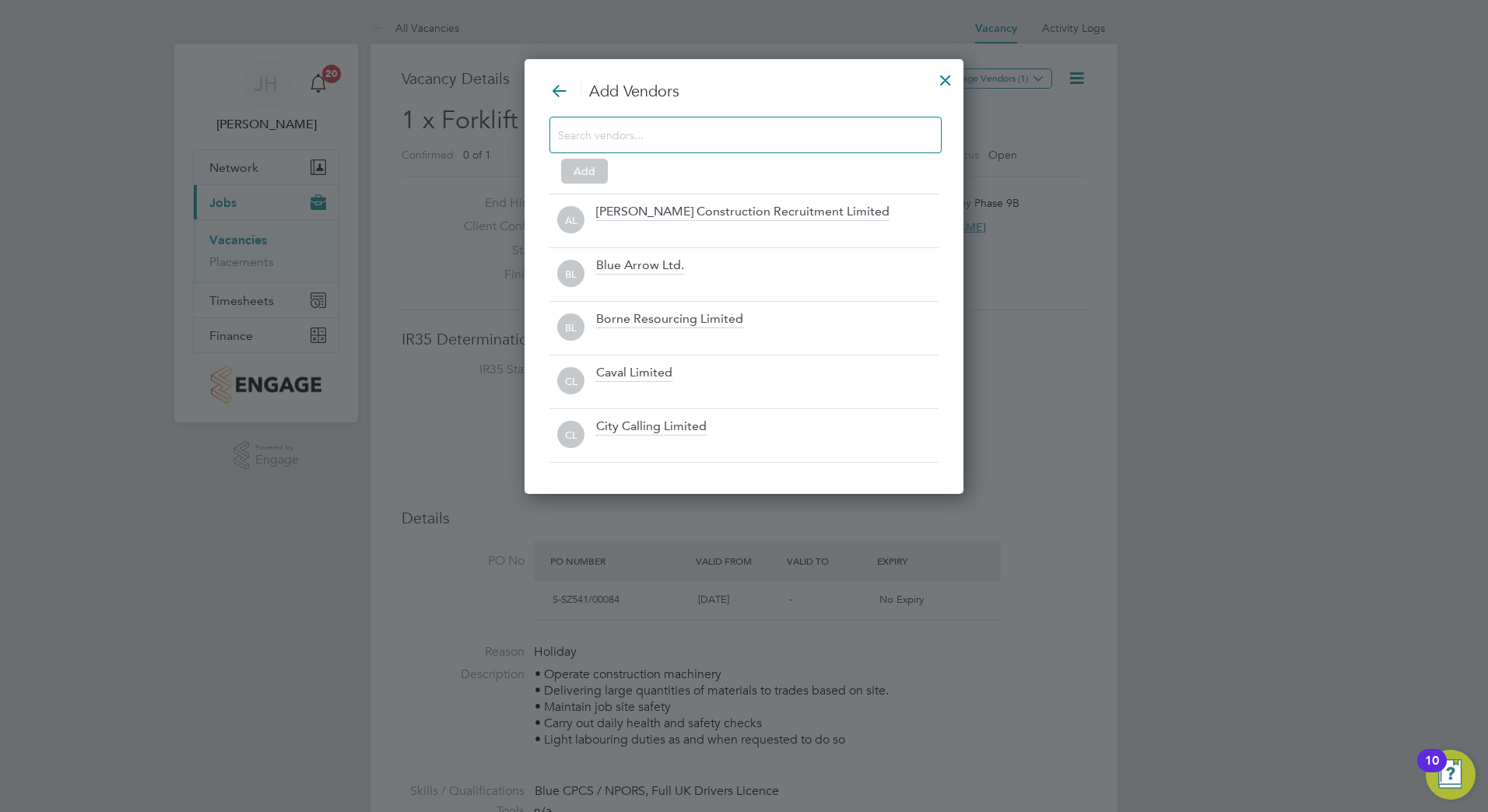
scroll to position [436, 439]
click at [661, 144] on div at bounding box center [745, 135] width 392 height 37
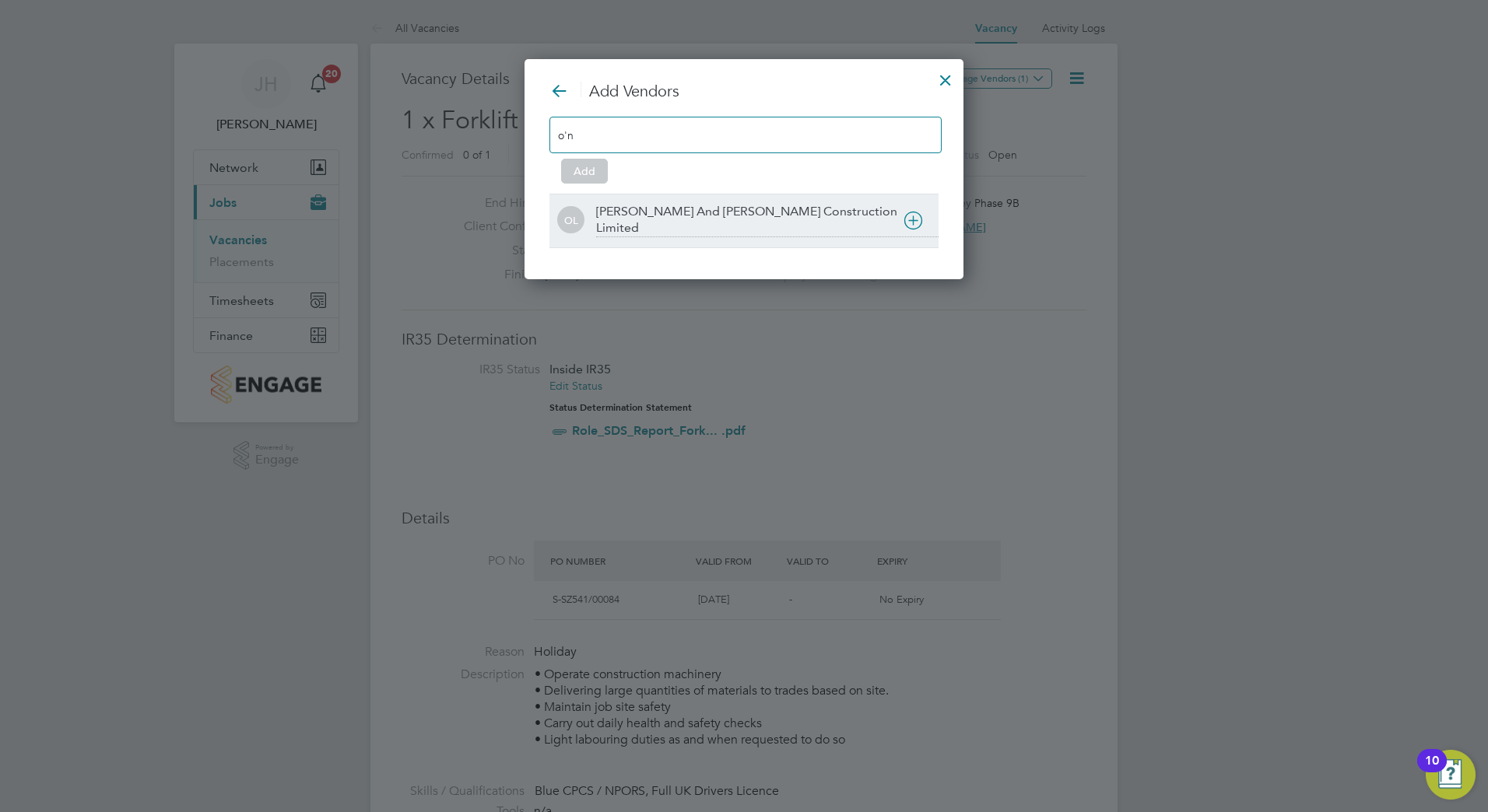
type input "o'n"
click at [649, 240] on div at bounding box center [767, 247] width 343 height 16
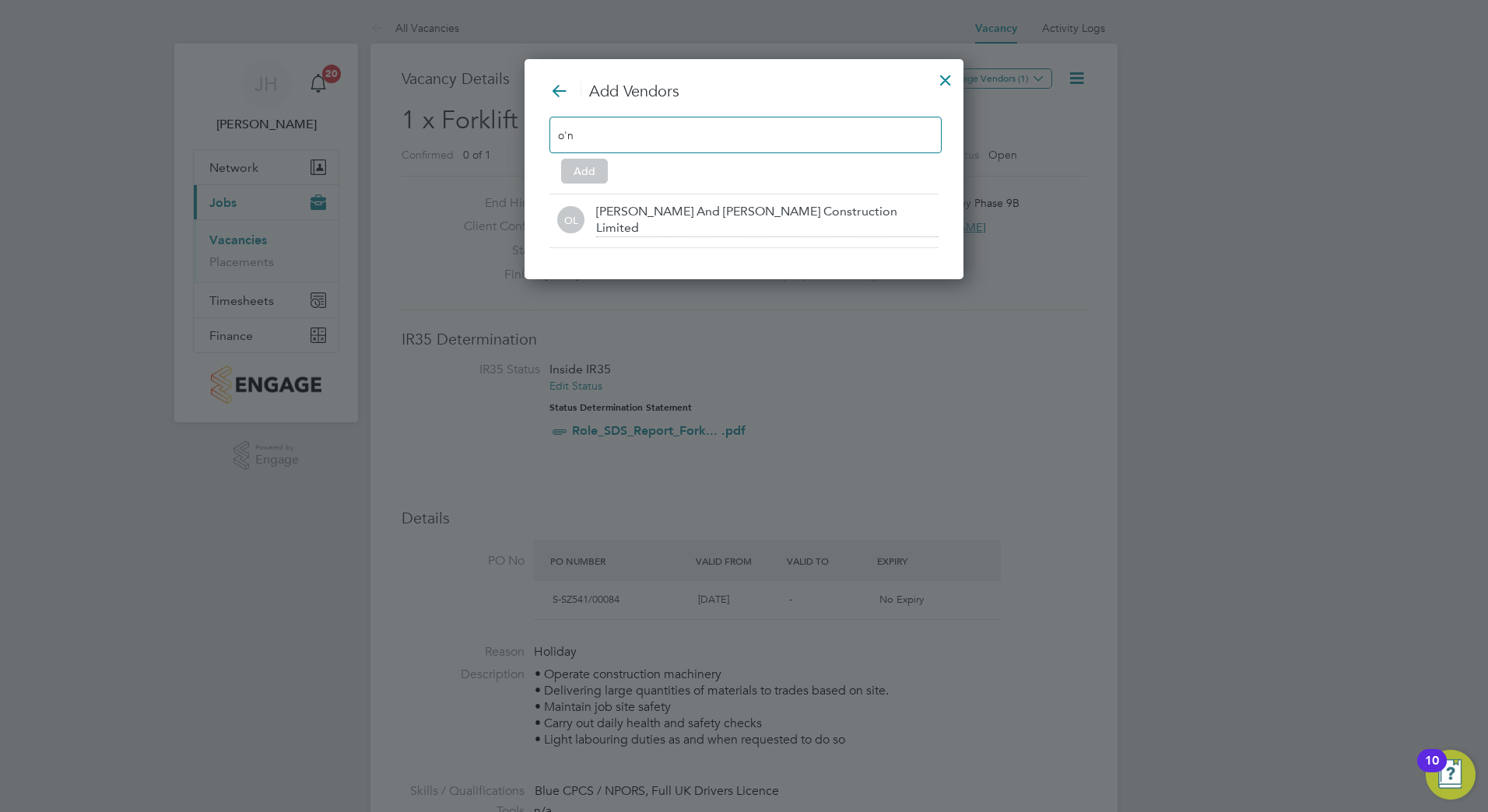
scroll to position [168, 466]
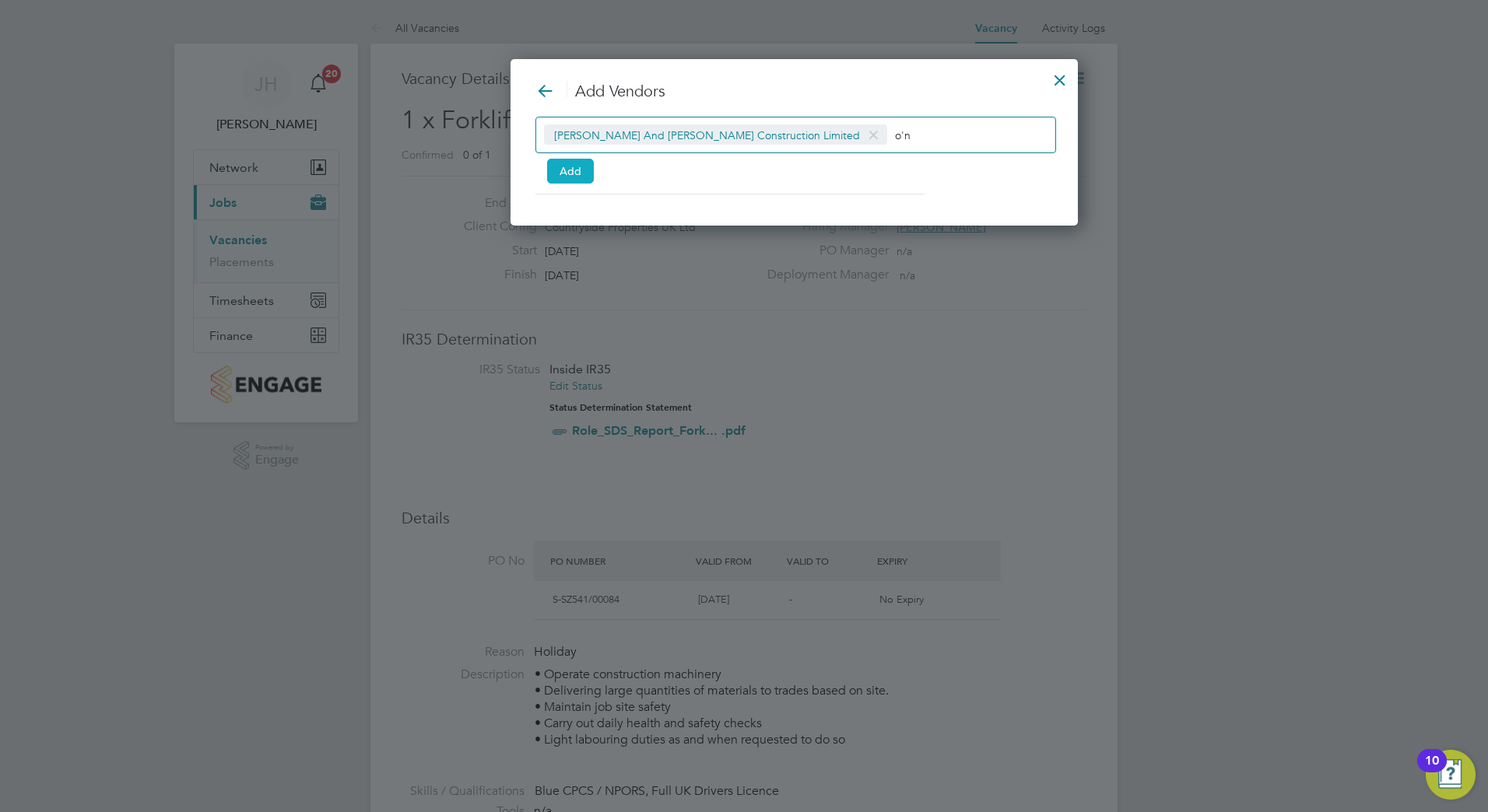
click at [582, 176] on button "Add" at bounding box center [570, 171] width 47 height 25
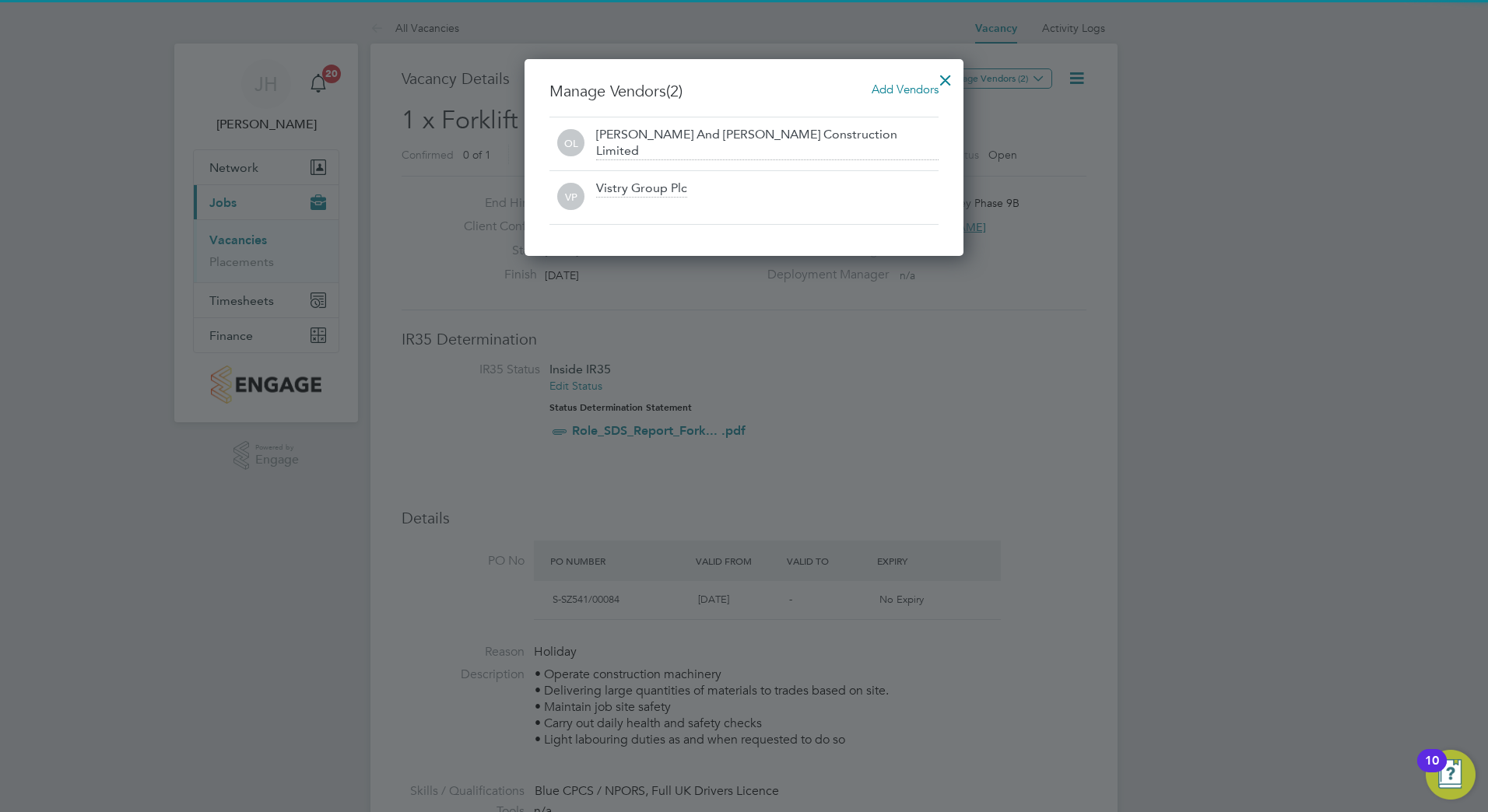
click at [947, 74] on div at bounding box center [945, 76] width 28 height 28
